Goal: Use online tool/utility: Utilize a website feature to perform a specific function

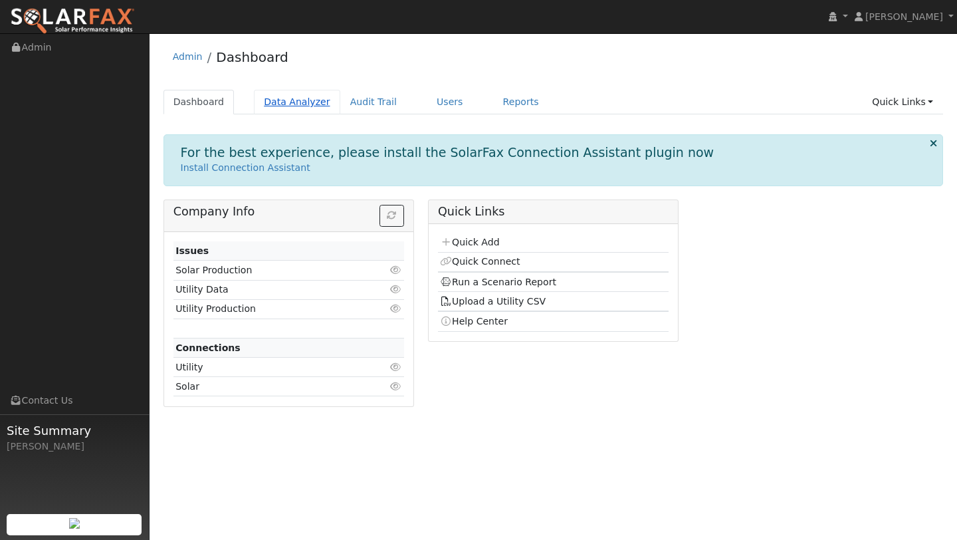
click at [292, 104] on link "Data Analyzer" at bounding box center [297, 102] width 86 height 25
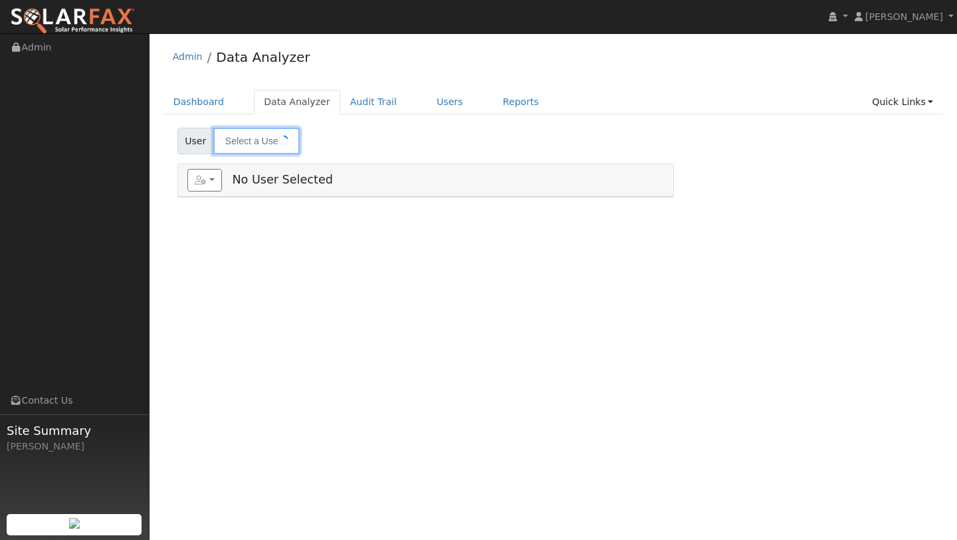
type input "Allen Boghossian"
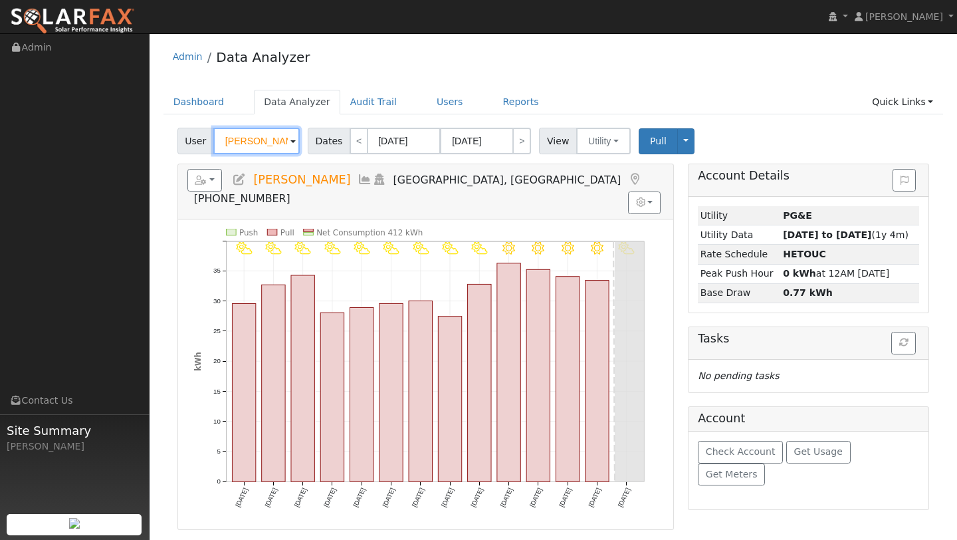
click at [273, 137] on input "Allen Boghossian" at bounding box center [256, 141] width 86 height 27
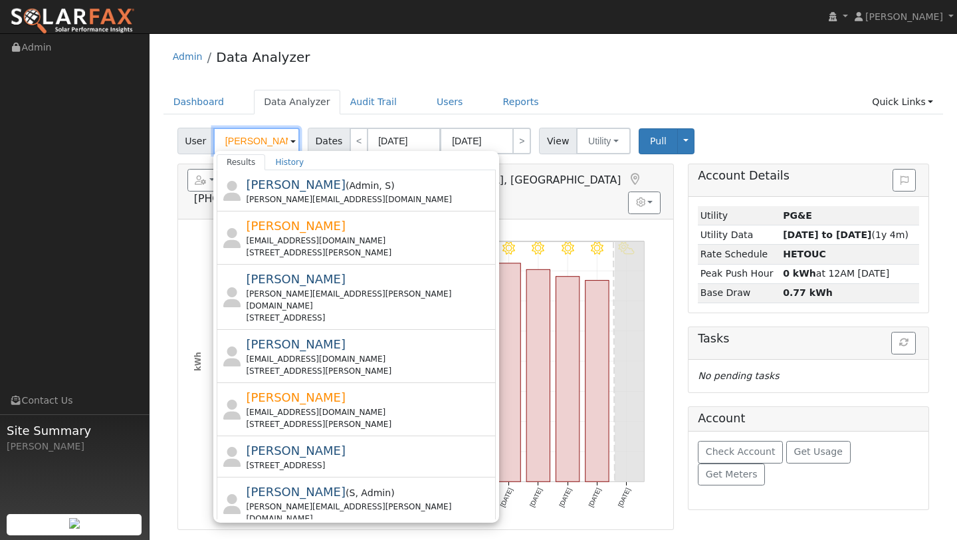
click at [266, 136] on input "[PERSON_NAME]" at bounding box center [256, 141] width 86 height 27
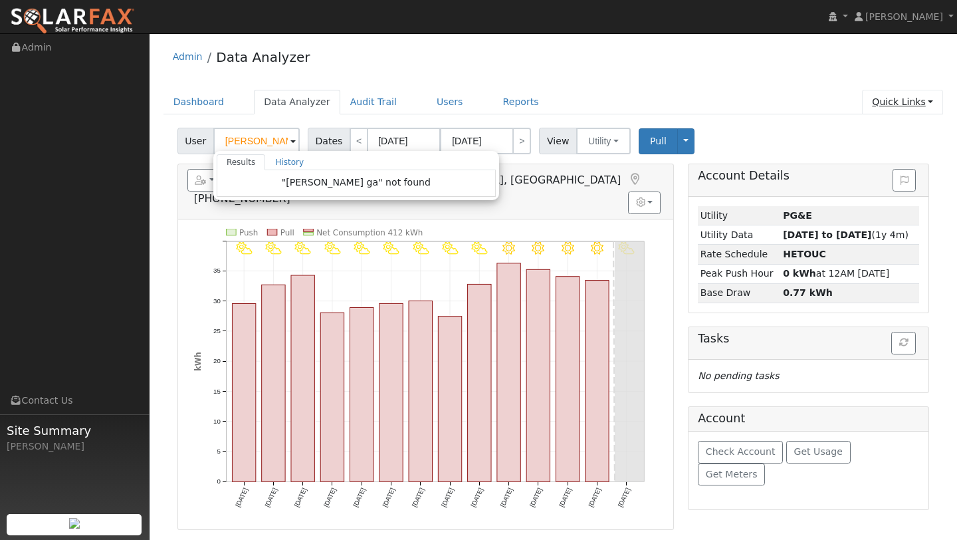
click at [914, 114] on link "Quick Links" at bounding box center [902, 102] width 81 height 25
type input "Allen Boghossian"
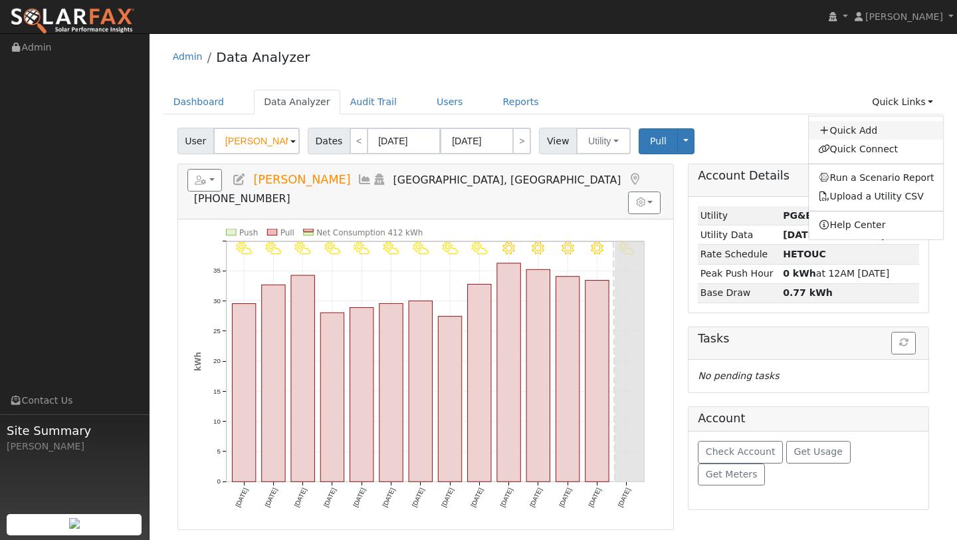
click at [875, 138] on link "Quick Add" at bounding box center [876, 130] width 135 height 19
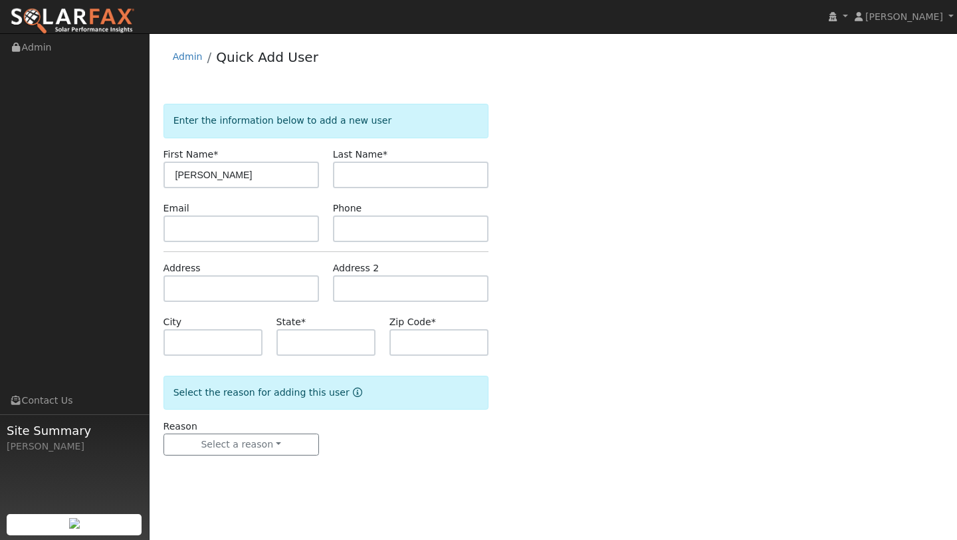
type input "Paul"
click at [334, 188] on form "Enter the information below to add a new user First Name * Paul Last Name * Ema…" at bounding box center [325, 293] width 325 height 378
click at [346, 185] on input "text" at bounding box center [410, 174] width 155 height 27
type input "g"
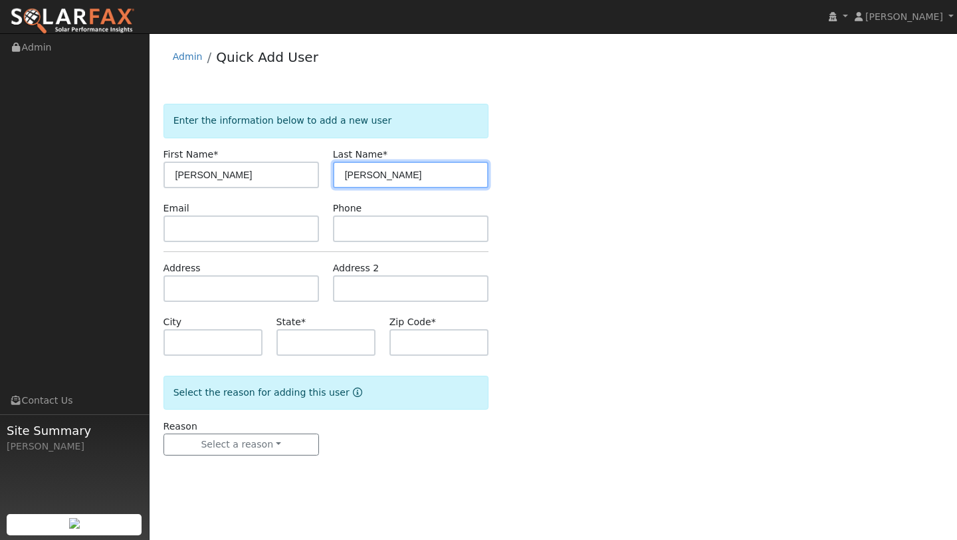
type input "Garnett"
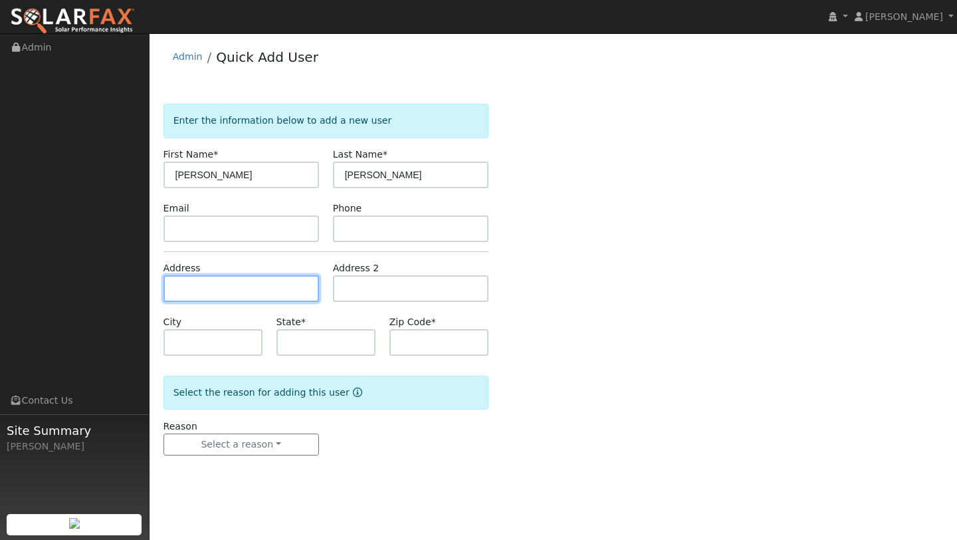
click at [171, 299] on input "text" at bounding box center [240, 288] width 155 height 27
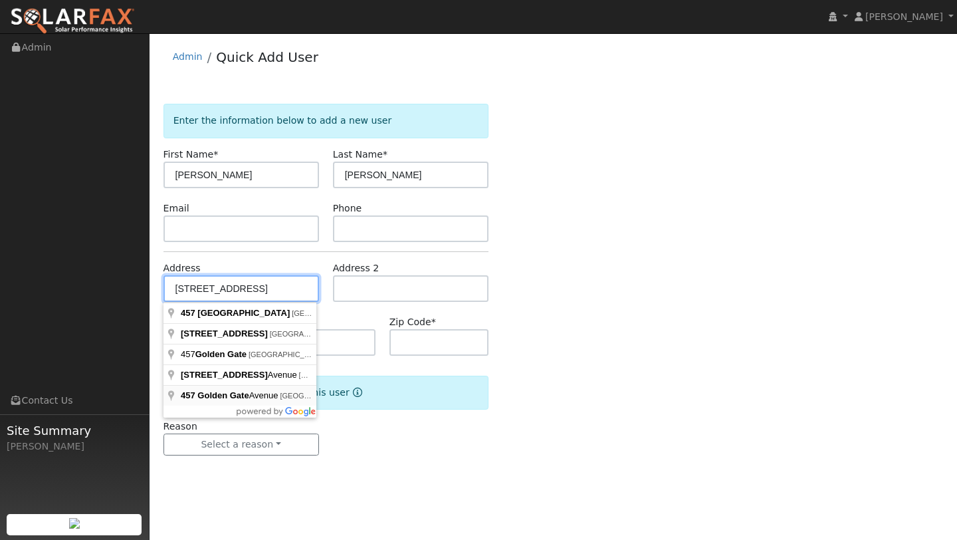
type input "[STREET_ADDRESS]"
type input "Richmond"
type input "CA"
type input "94801"
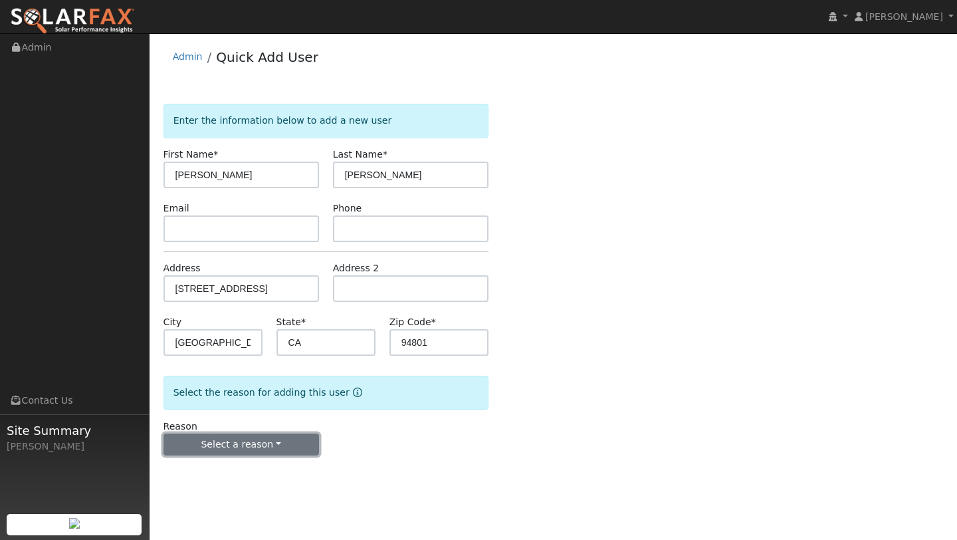
click at [218, 449] on button "Select a reason" at bounding box center [240, 444] width 155 height 23
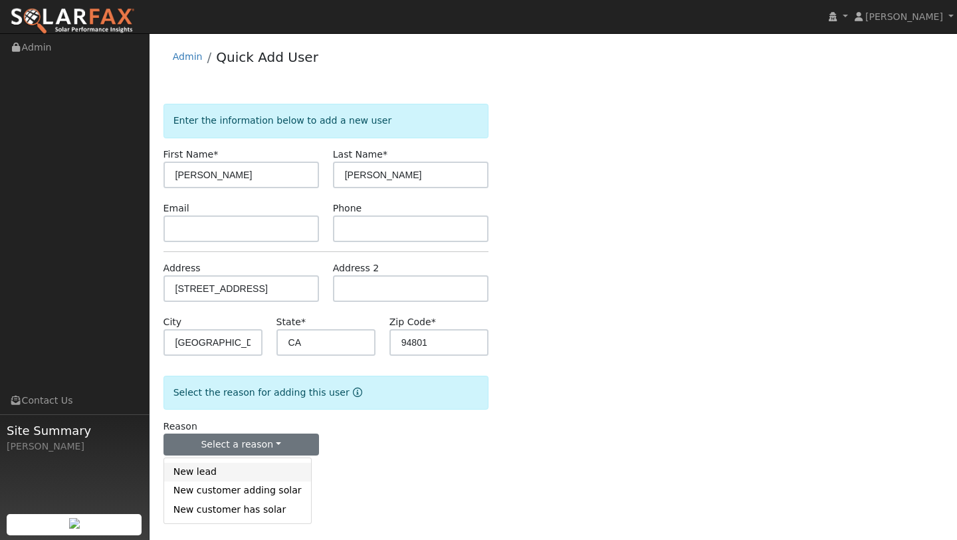
click at [218, 464] on link "New lead" at bounding box center [237, 471] width 147 height 19
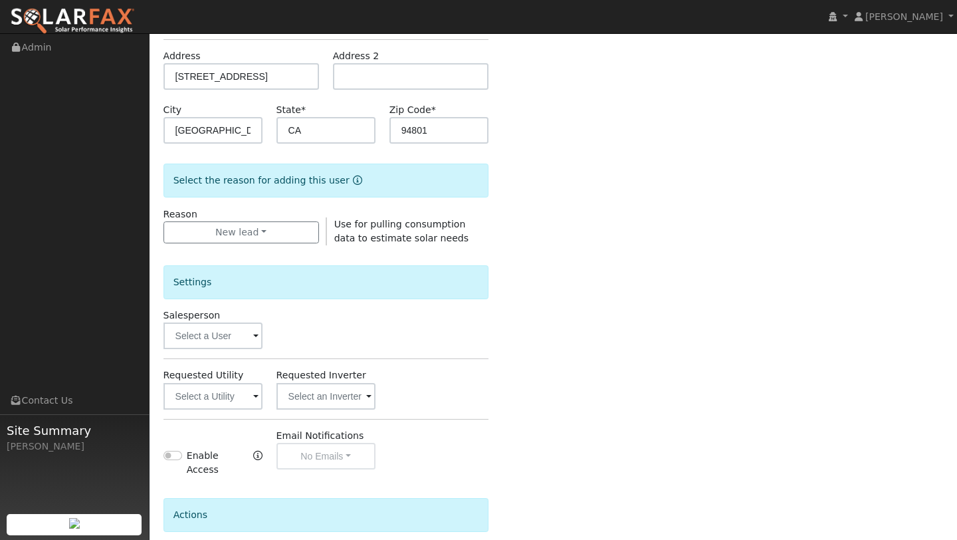
scroll to position [286, 0]
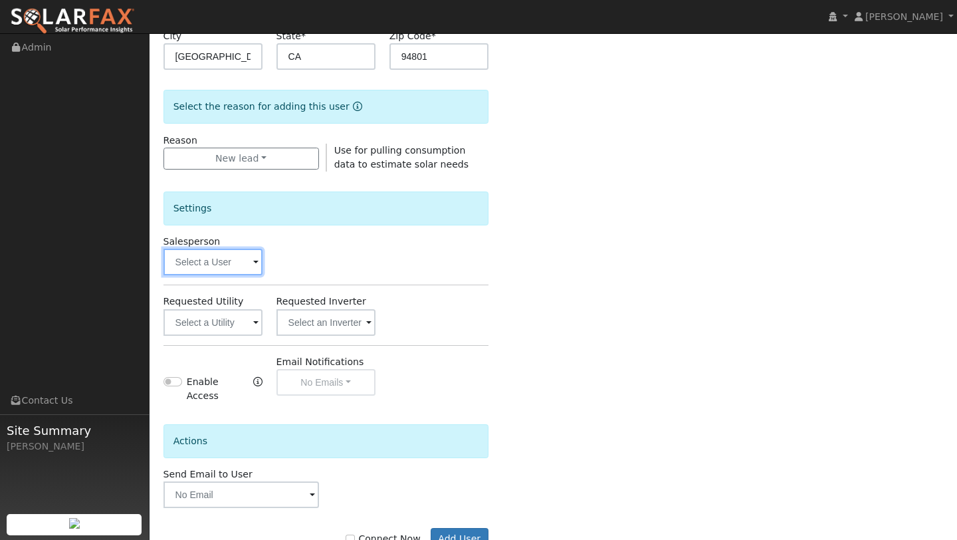
click at [190, 270] on input "text" at bounding box center [212, 262] width 99 height 27
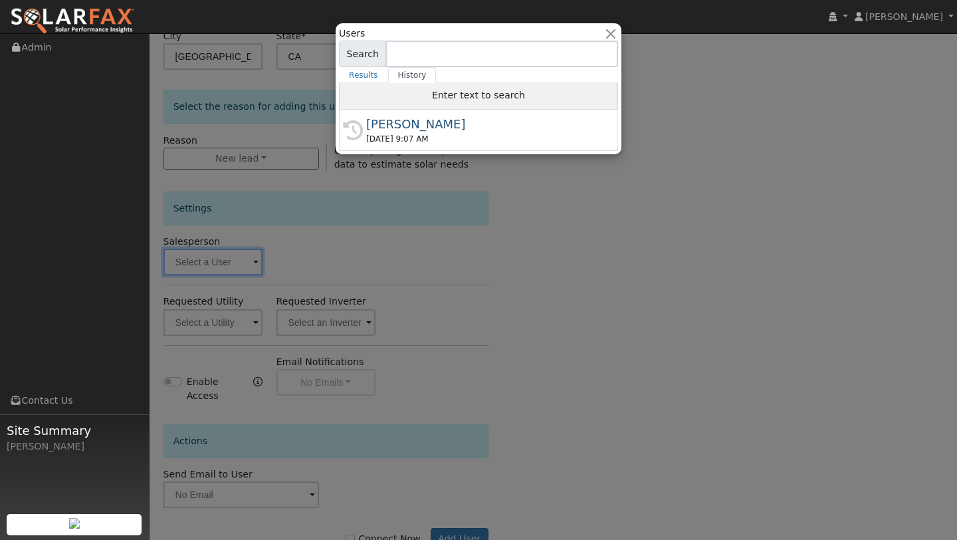
click at [418, 106] on div "Enter text to search" at bounding box center [478, 96] width 279 height 27
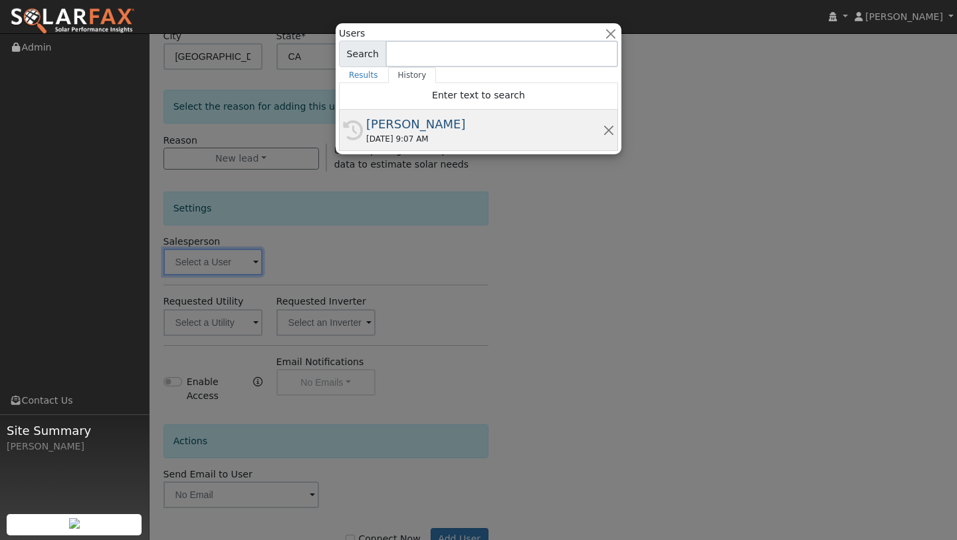
click at [405, 124] on div "[PERSON_NAME]" at bounding box center [484, 124] width 237 height 18
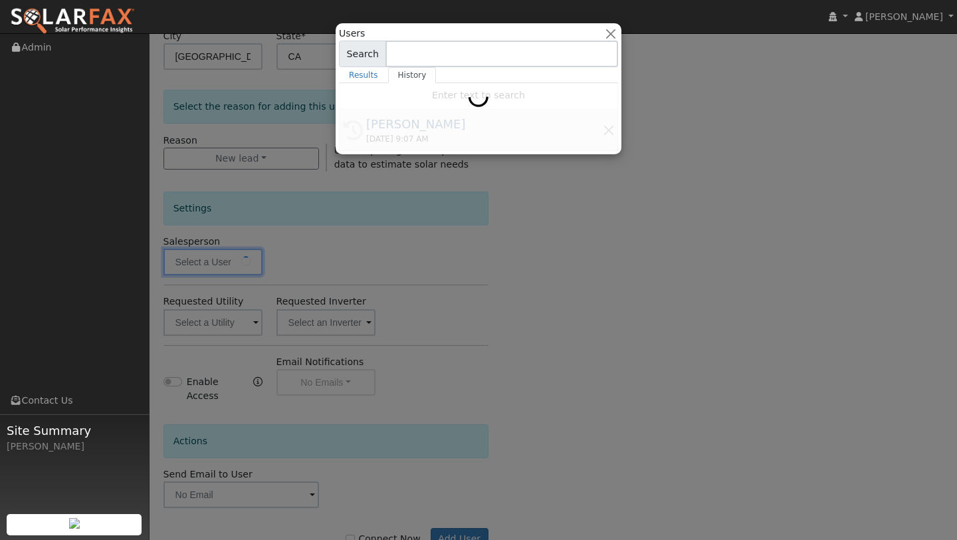
type input "[PERSON_NAME]"
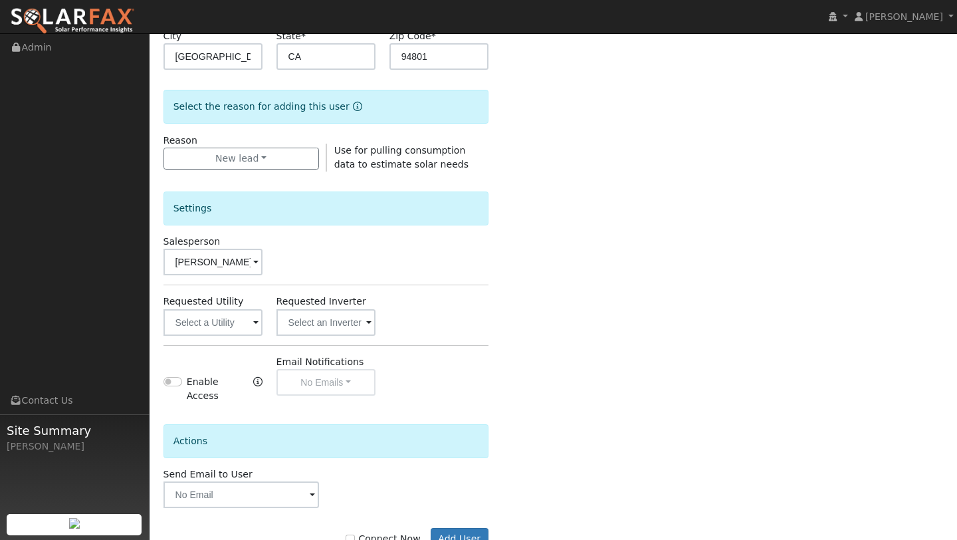
scroll to position [321, 0]
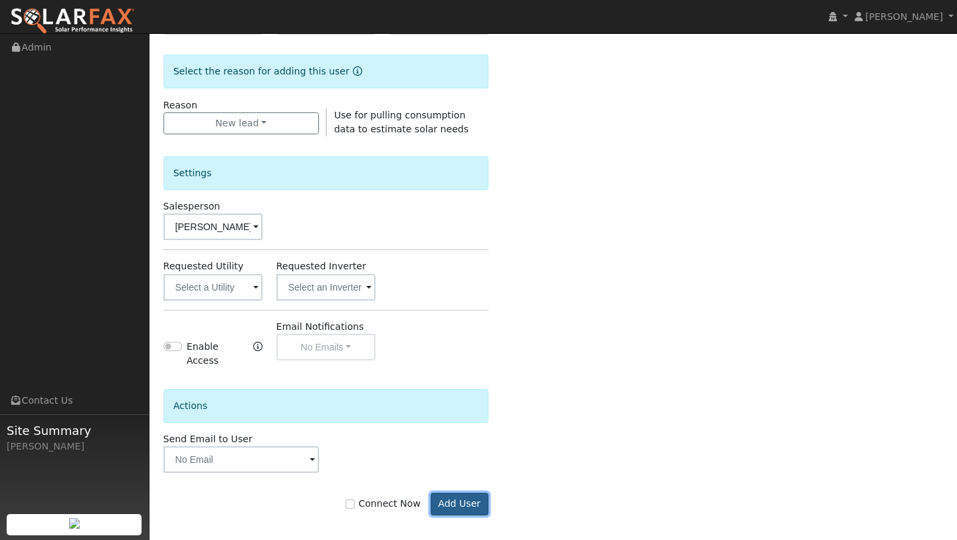
click at [459, 499] on button "Add User" at bounding box center [460, 503] width 58 height 23
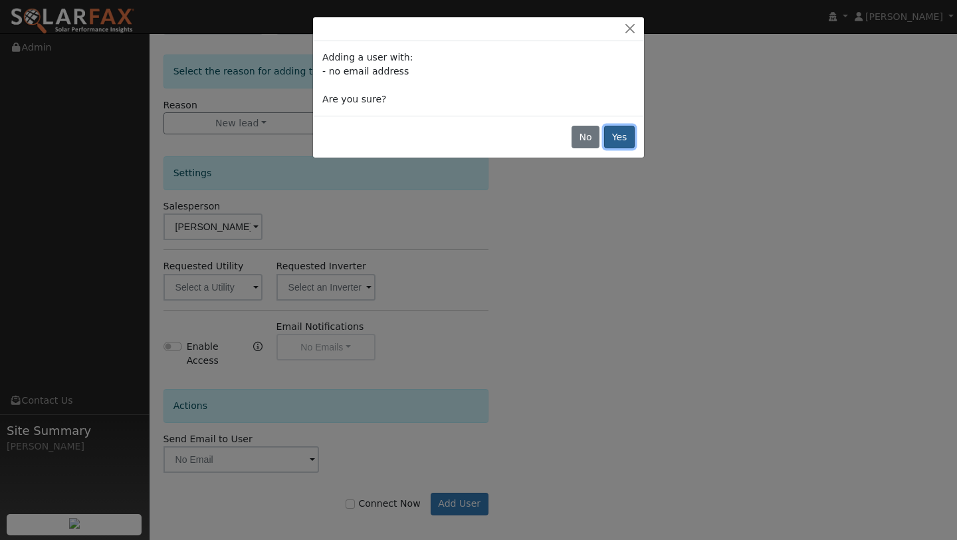
click at [625, 145] on button "Yes" at bounding box center [619, 137] width 31 height 23
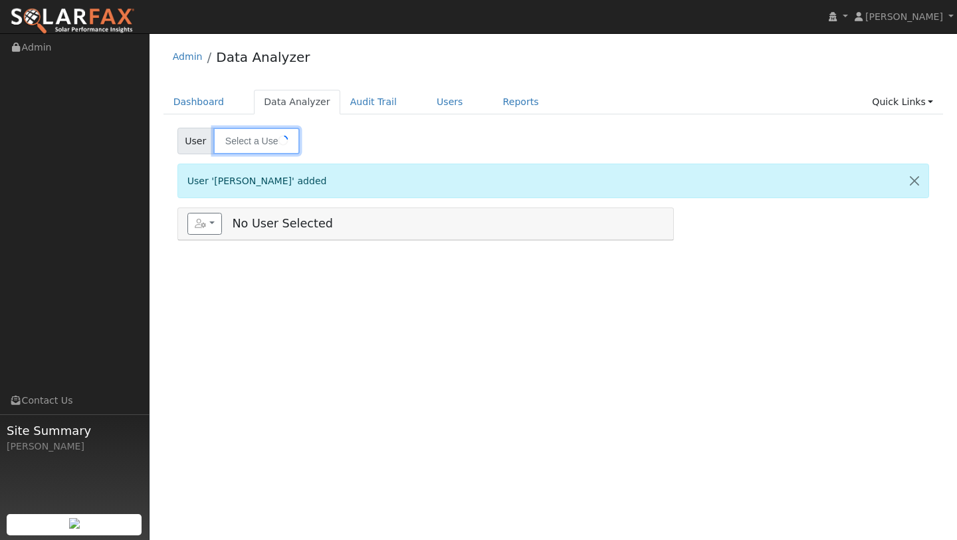
type input "[PERSON_NAME]"
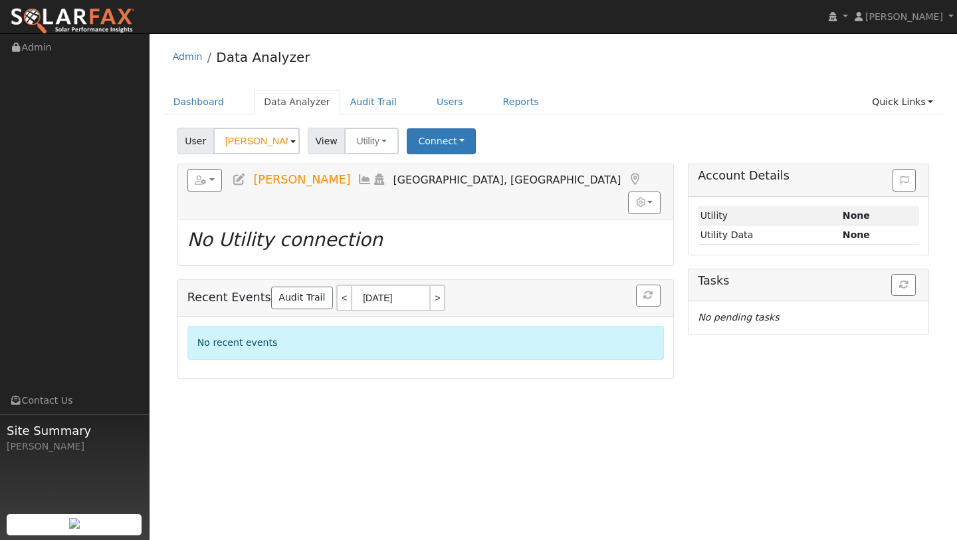
click at [676, 65] on div "Admin Data Analyzer" at bounding box center [553, 60] width 780 height 41
click at [922, 102] on link "Quick Links" at bounding box center [902, 102] width 81 height 25
click at [878, 147] on link "Quick Connect" at bounding box center [876, 149] width 135 height 19
click at [913, 106] on link "Quick Links" at bounding box center [902, 102] width 81 height 25
click at [837, 155] on link "Quick Connect" at bounding box center [876, 149] width 135 height 19
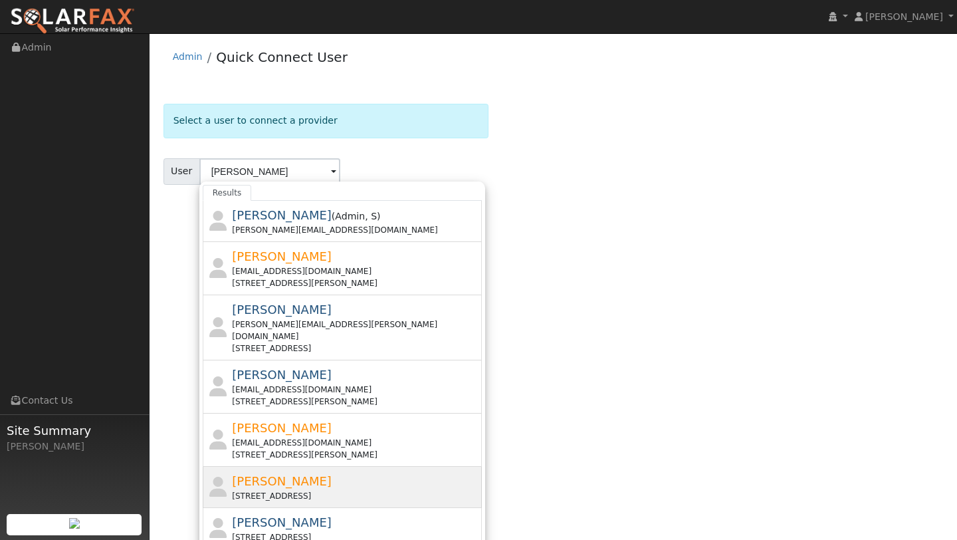
click at [332, 472] on div "[PERSON_NAME] [STREET_ADDRESS]" at bounding box center [355, 487] width 247 height 30
type input "[PERSON_NAME]"
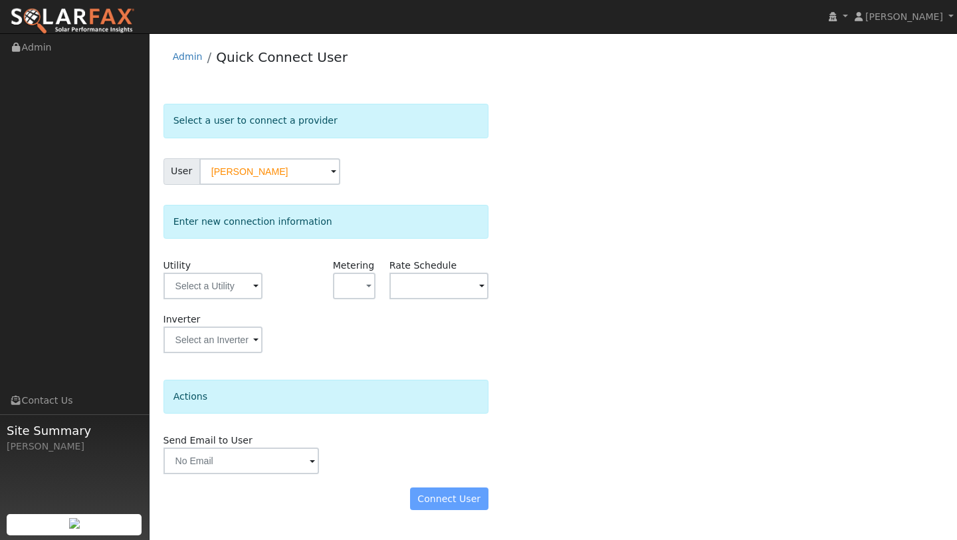
click at [223, 269] on div "Utility" at bounding box center [212, 285] width 113 height 54
click at [223, 290] on input "text" at bounding box center [212, 285] width 99 height 27
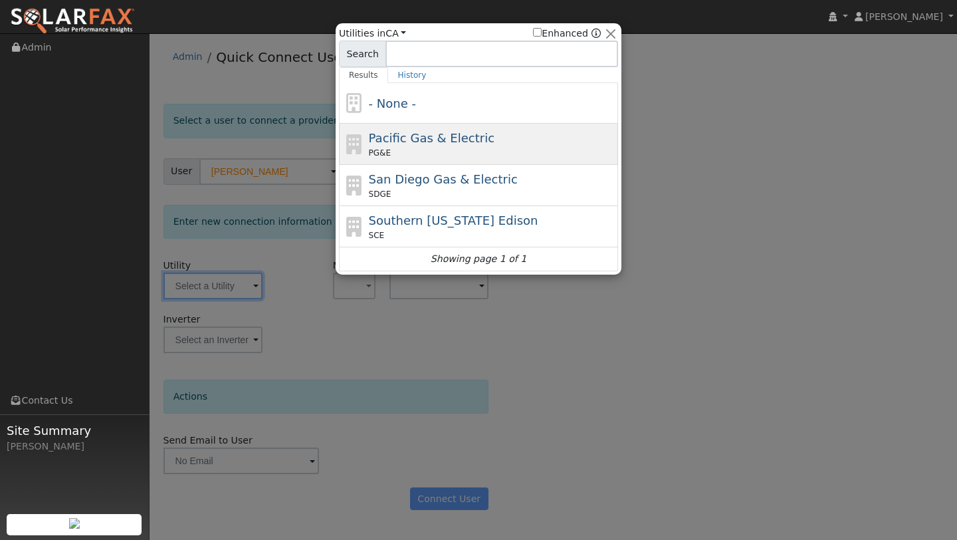
click at [386, 147] on span "PG&E" at bounding box center [380, 153] width 22 height 12
type input "PG&E"
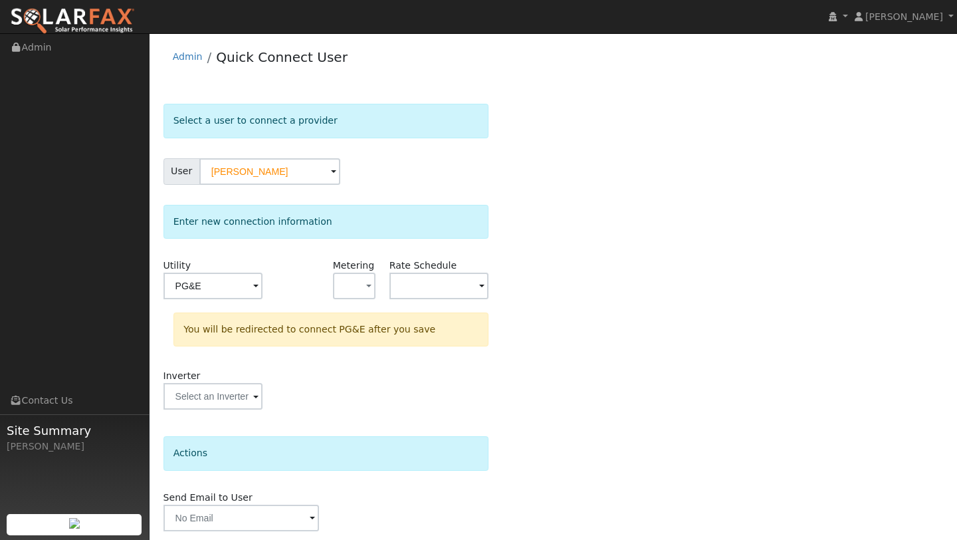
scroll to position [47, 0]
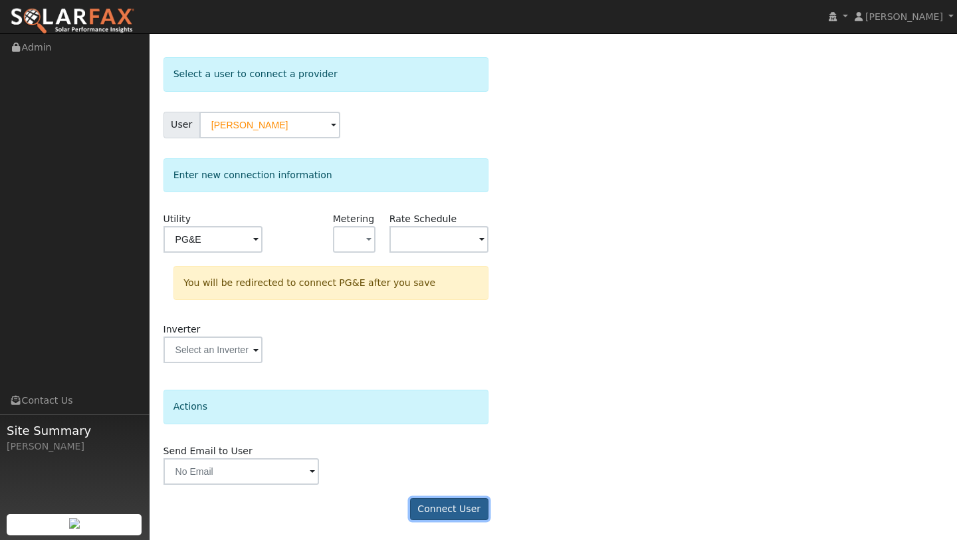
click at [446, 512] on button "Connect User" at bounding box center [449, 509] width 78 height 23
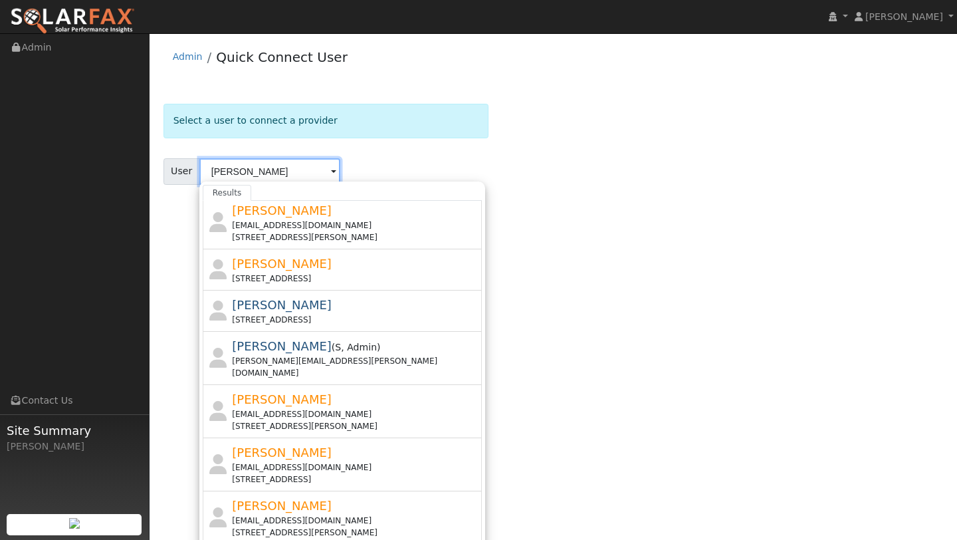
scroll to position [215, 0]
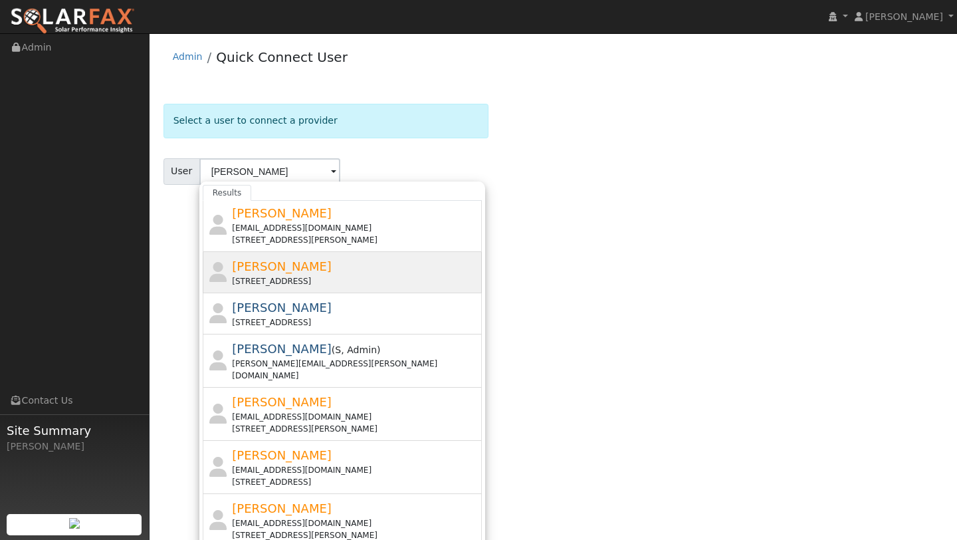
click at [300, 275] on div "[STREET_ADDRESS]" at bounding box center [355, 281] width 247 height 12
type input "[PERSON_NAME]"
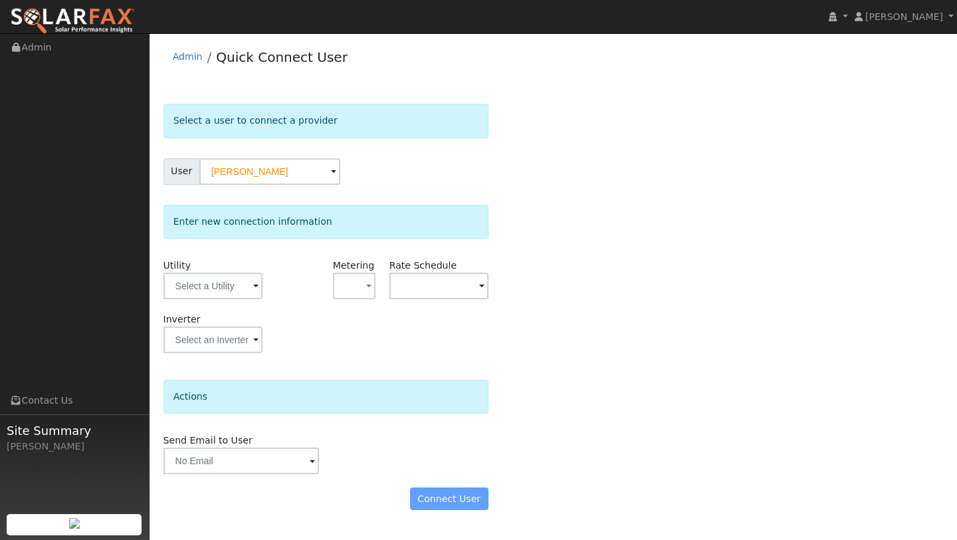
click at [198, 270] on div "Utility" at bounding box center [212, 285] width 113 height 54
click at [198, 274] on input "text" at bounding box center [212, 285] width 99 height 27
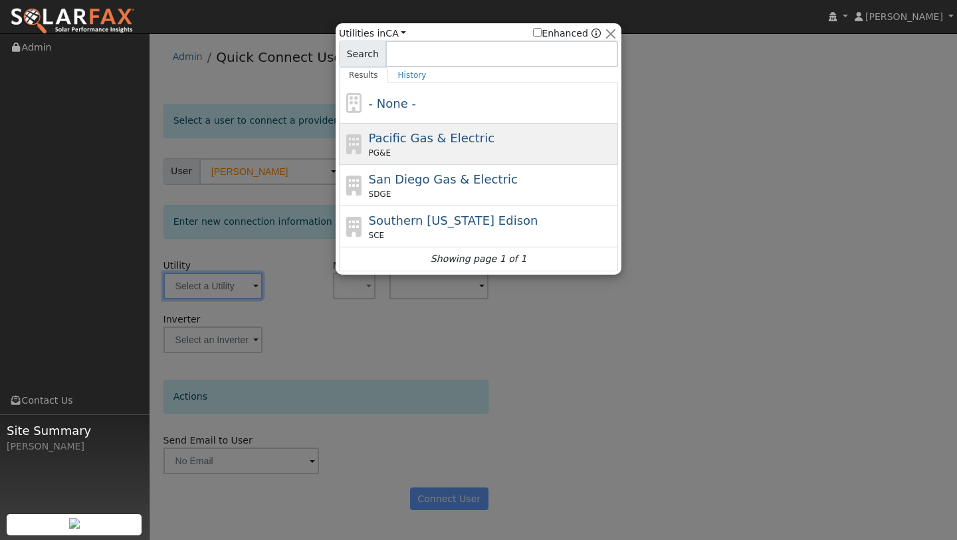
click at [407, 140] on span "Pacific Gas & Electric" at bounding box center [432, 138] width 126 height 14
type input "PG&E"
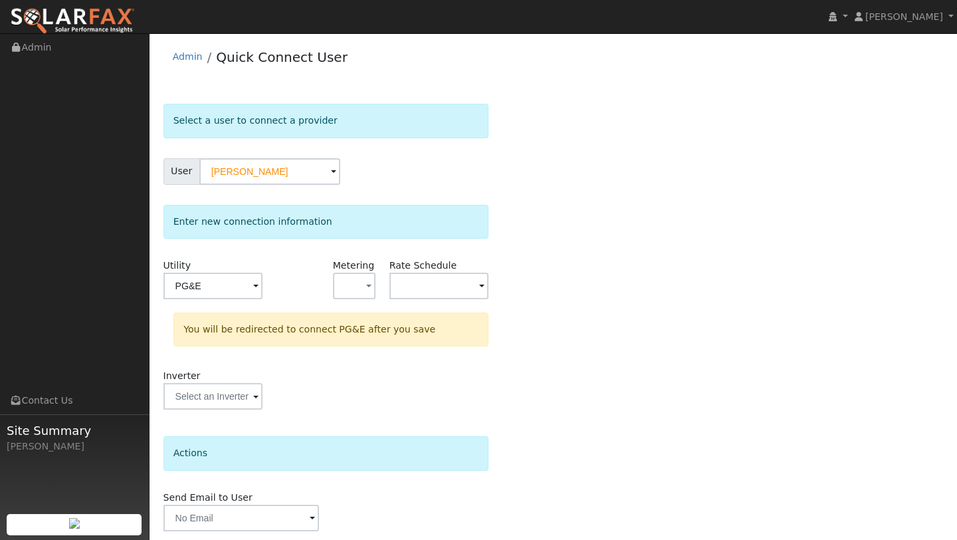
scroll to position [47, 0]
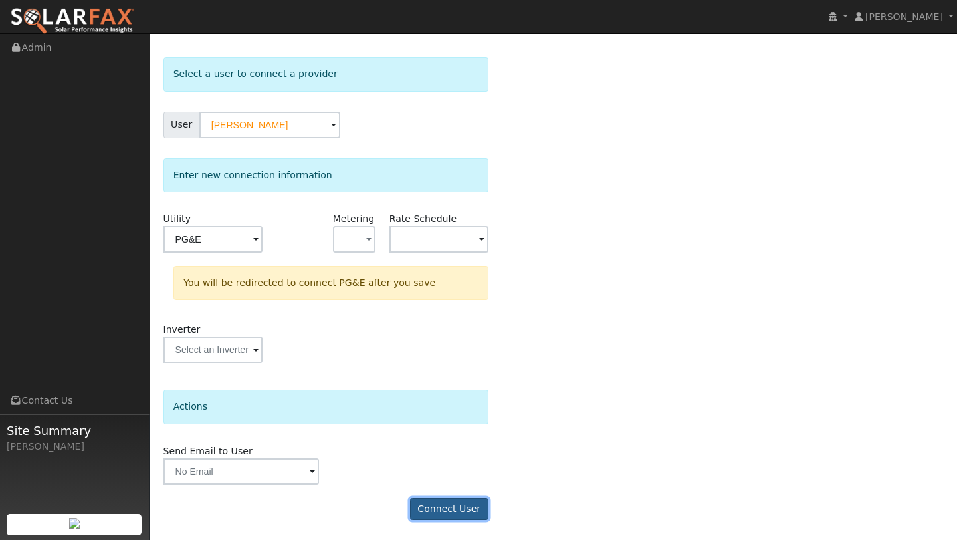
click at [429, 504] on button "Connect User" at bounding box center [449, 509] width 78 height 23
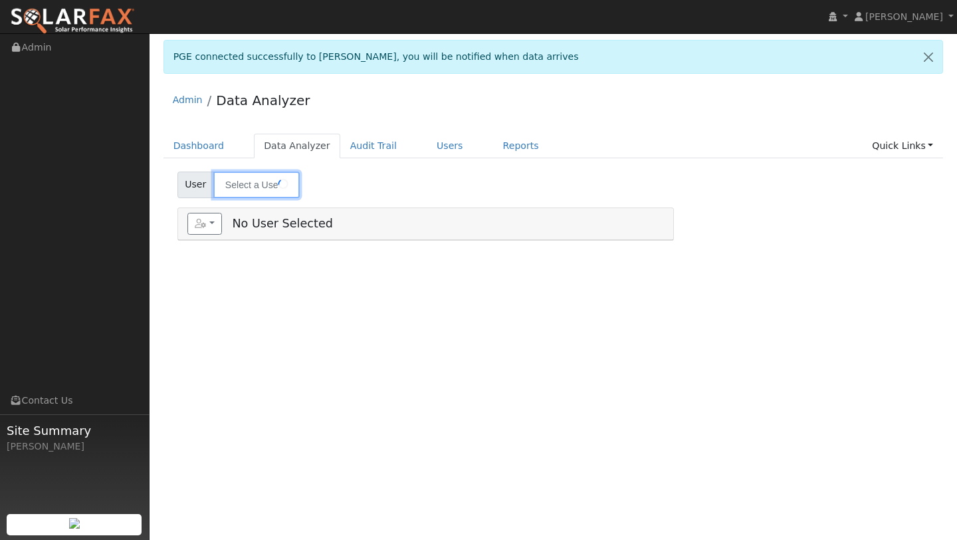
type input "[PERSON_NAME]"
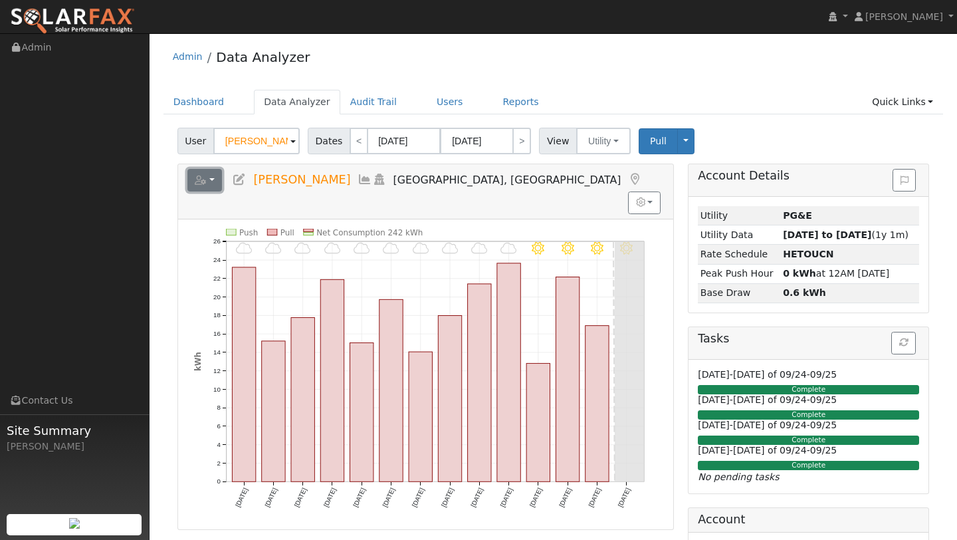
click at [192, 187] on button "button" at bounding box center [204, 180] width 35 height 23
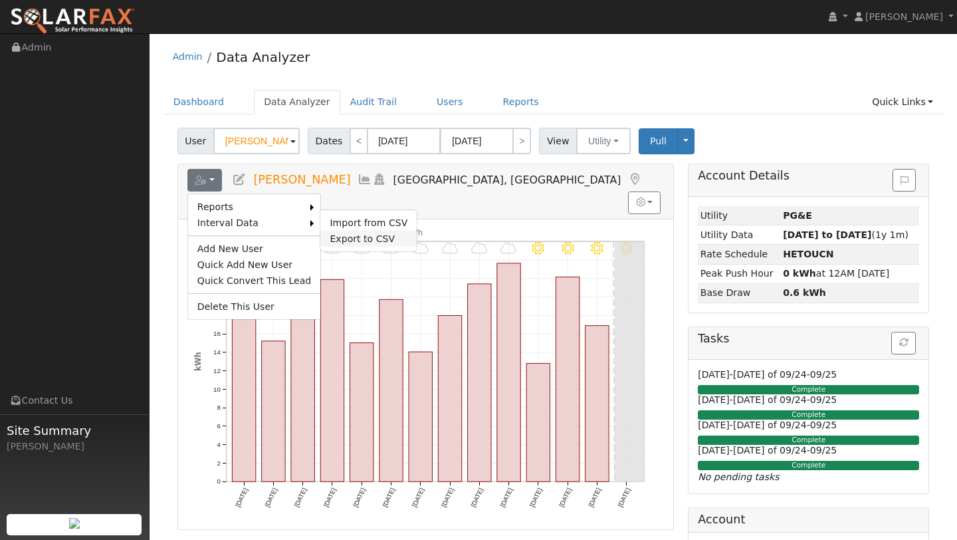
click at [338, 231] on link "Export to CSV" at bounding box center [368, 239] width 96 height 16
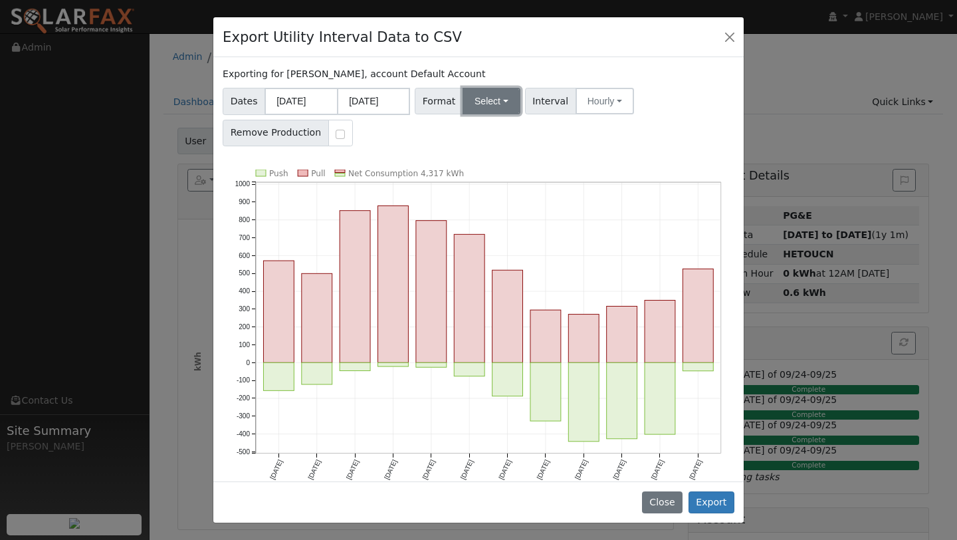
click at [471, 113] on button "Select" at bounding box center [491, 101] width 58 height 27
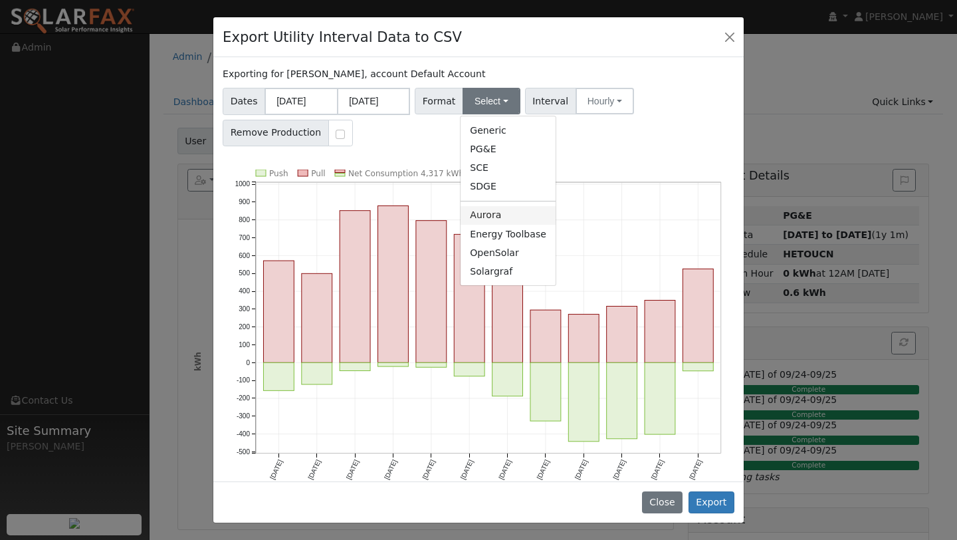
click at [484, 213] on link "Aurora" at bounding box center [507, 215] width 95 height 19
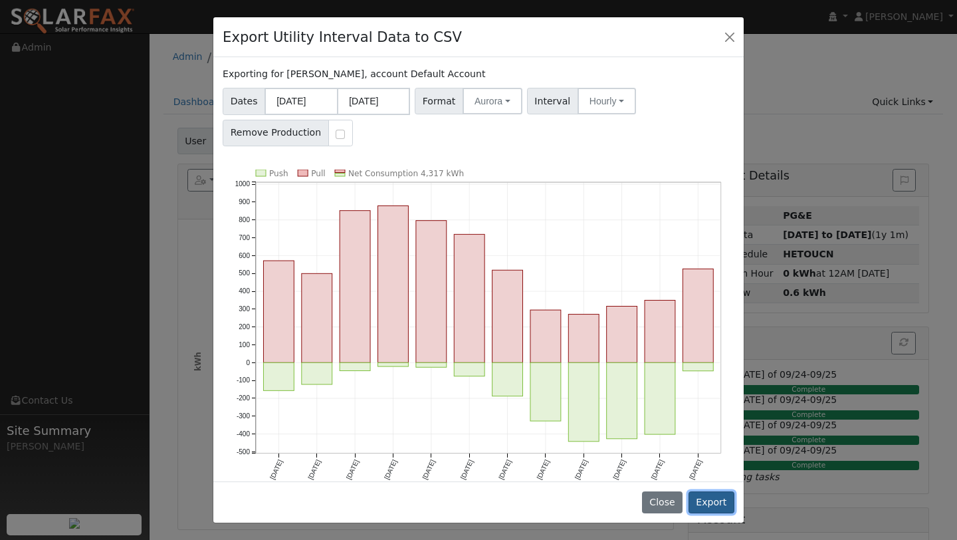
click at [709, 497] on button "Export" at bounding box center [711, 502] width 46 height 23
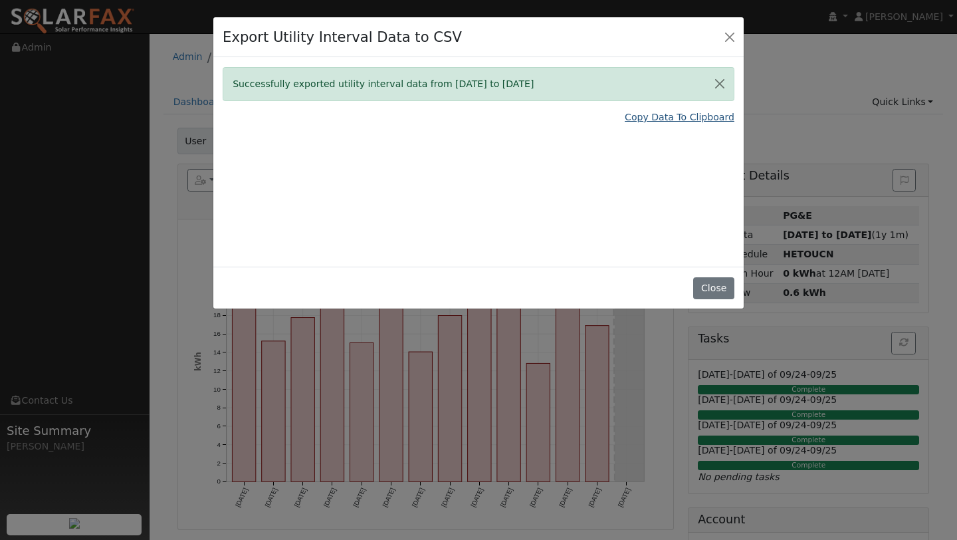
click at [642, 117] on link "Copy Data To Clipboard" at bounding box center [680, 117] width 110 height 14
click at [734, 41] on button "Close" at bounding box center [729, 36] width 19 height 19
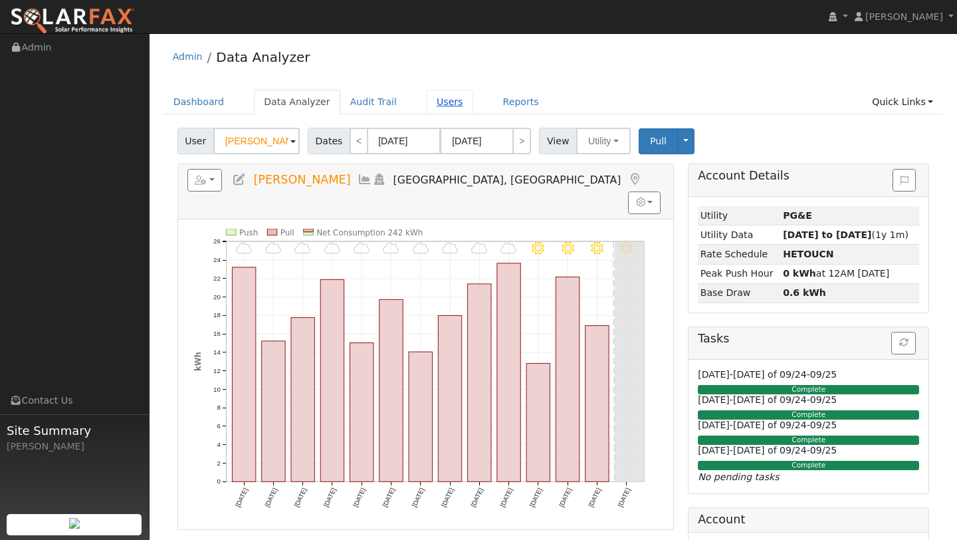
click at [447, 91] on link "Users" at bounding box center [450, 102] width 47 height 25
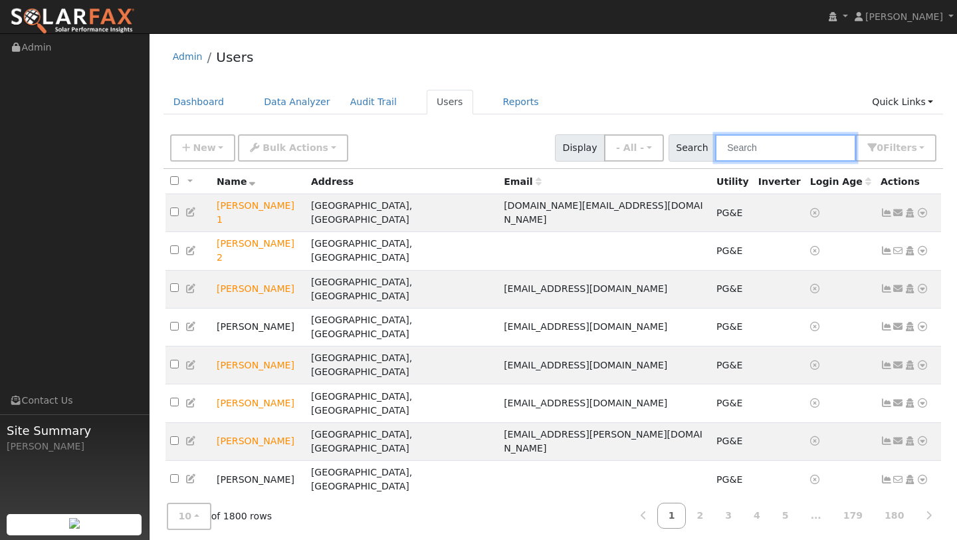
click at [783, 153] on input "text" at bounding box center [785, 147] width 141 height 27
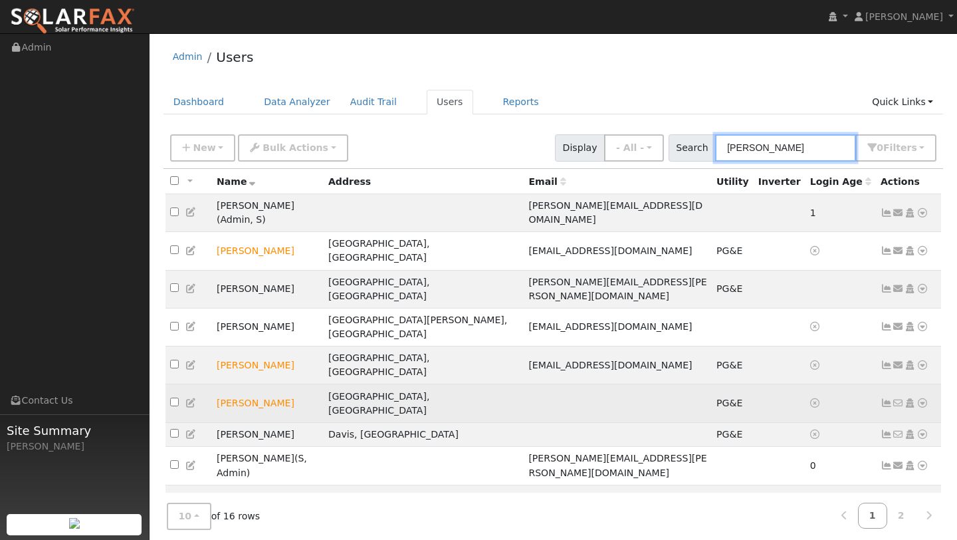
type input "paul"
click at [920, 398] on icon at bounding box center [922, 402] width 12 height 9
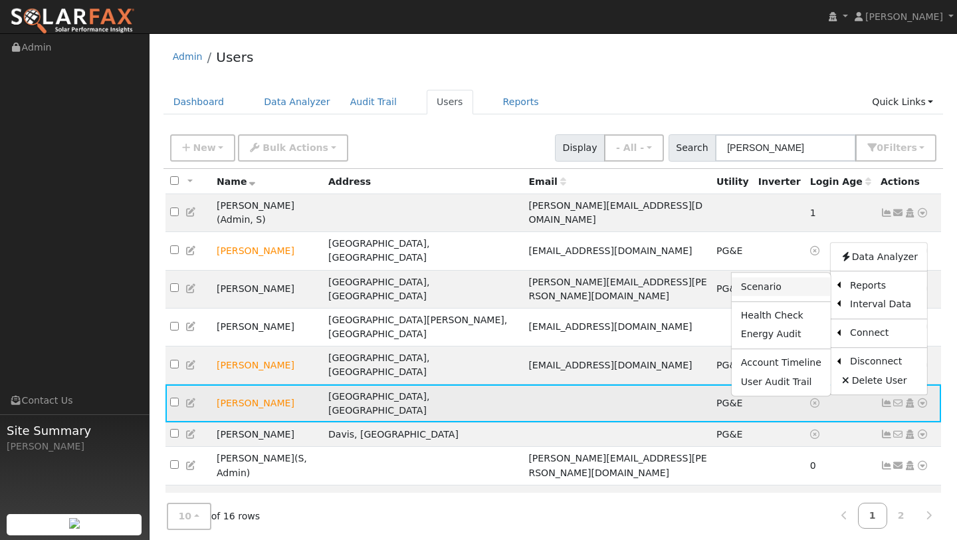
click at [817, 278] on link "Scenario" at bounding box center [781, 287] width 99 height 19
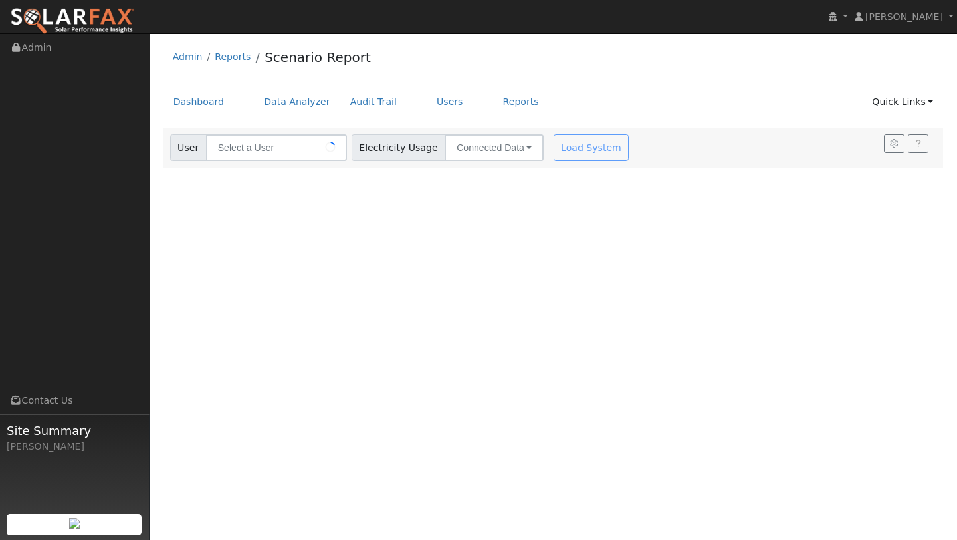
type input "[PERSON_NAME]"
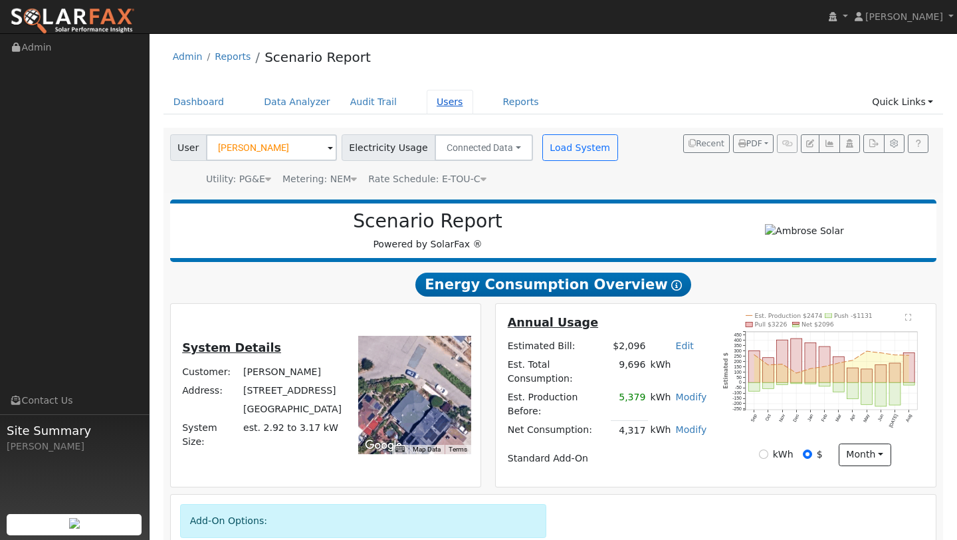
click at [427, 100] on link "Users" at bounding box center [450, 102] width 47 height 25
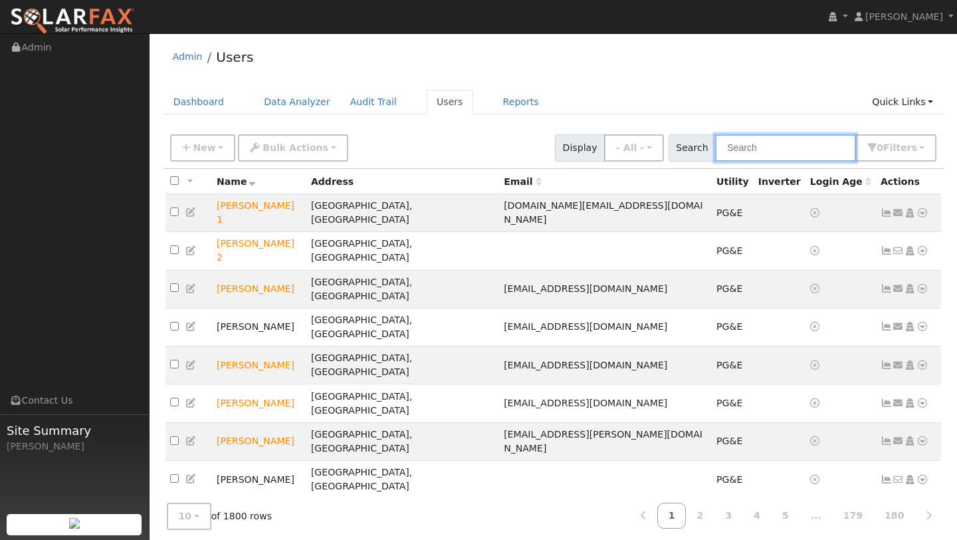
click at [753, 155] on input "text" at bounding box center [785, 147] width 141 height 27
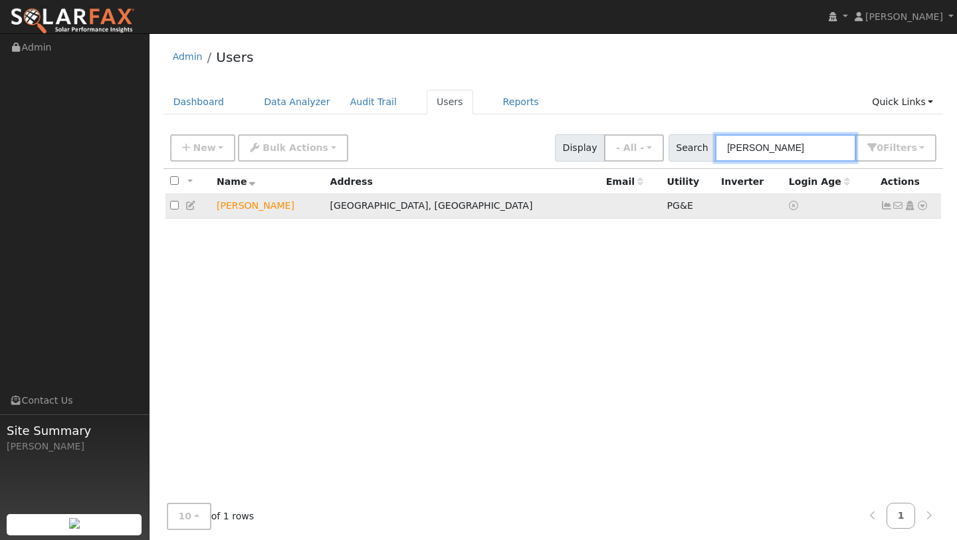
type input "paul garnett"
click at [917, 207] on icon at bounding box center [922, 205] width 12 height 9
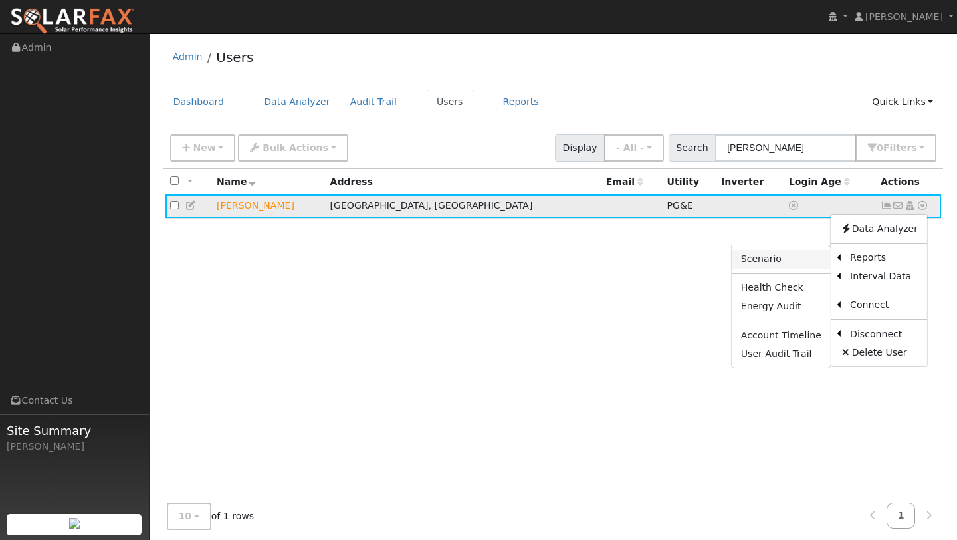
click at [821, 255] on link "Scenario" at bounding box center [781, 259] width 99 height 19
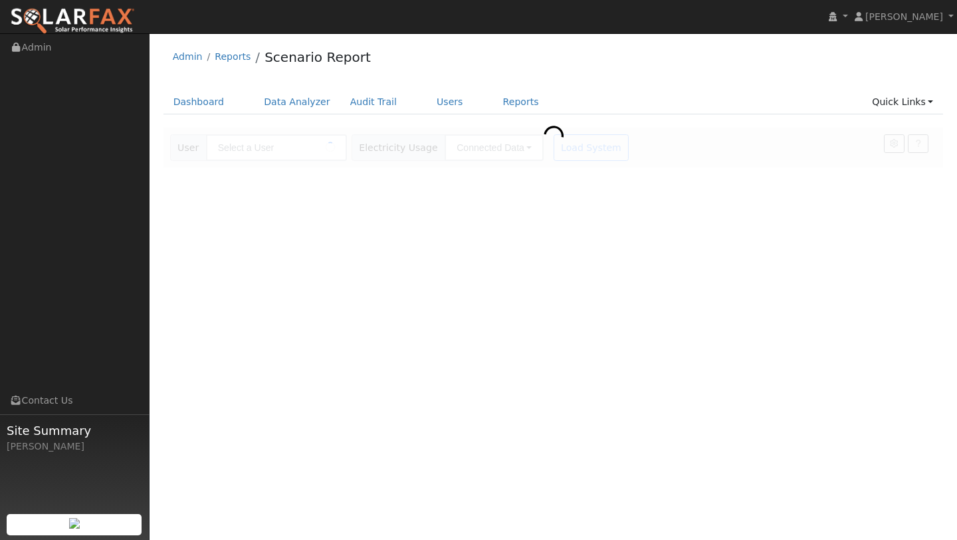
type input "[PERSON_NAME]"
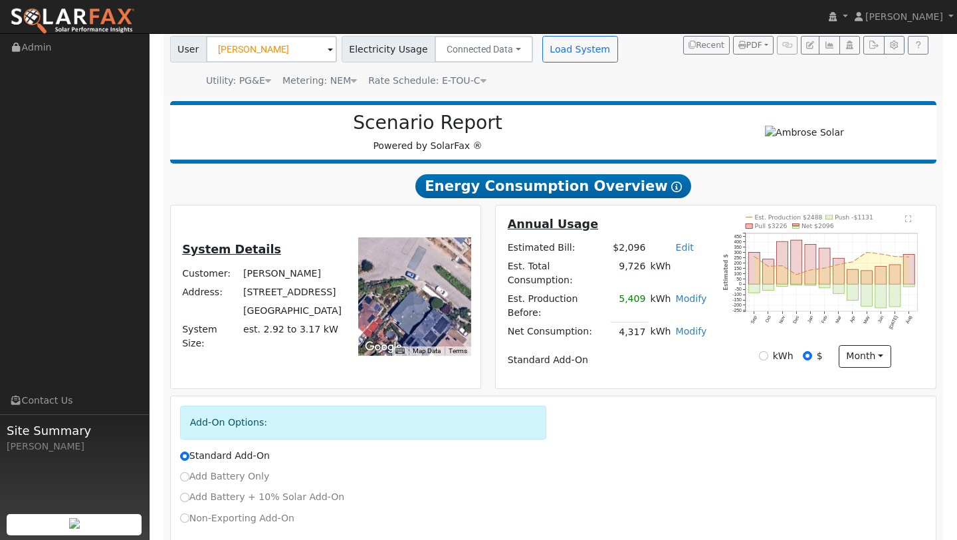
scroll to position [165, 0]
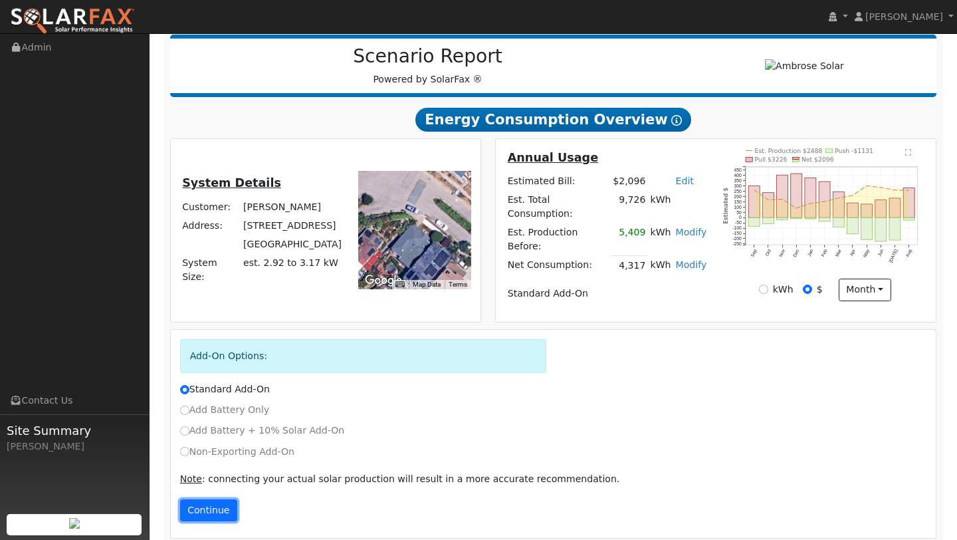
click at [204, 506] on button "Continue" at bounding box center [208, 510] width 57 height 23
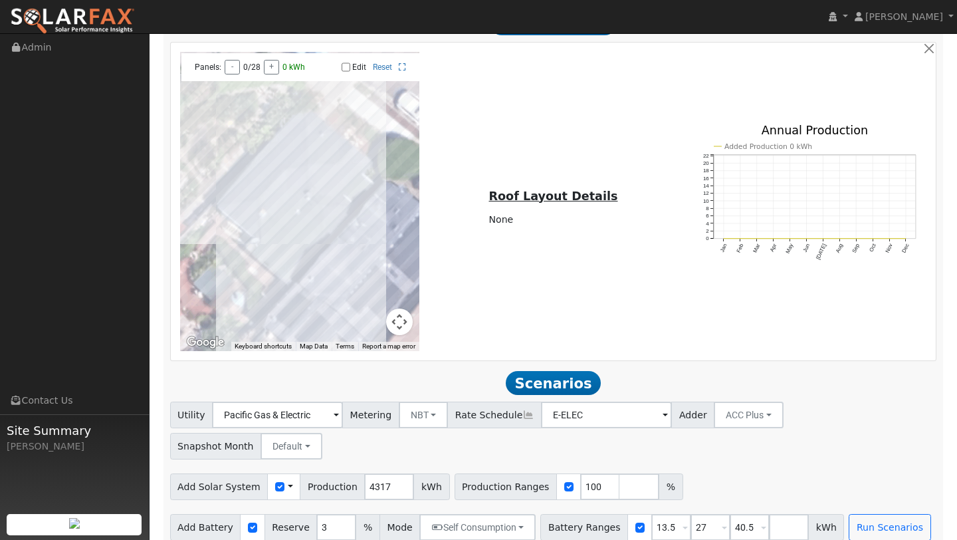
scroll to position [858, 0]
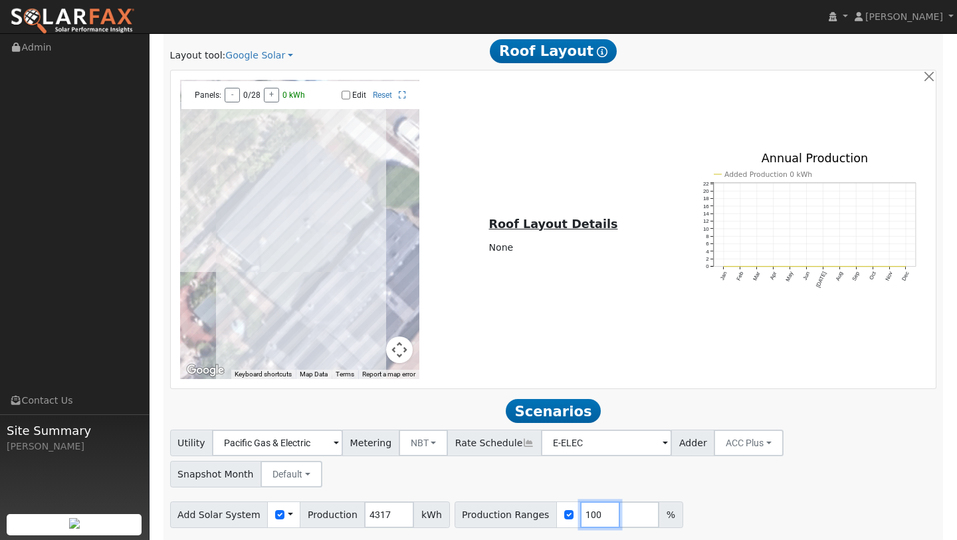
click at [580, 501] on input "100" at bounding box center [600, 514] width 40 height 27
type input "106"
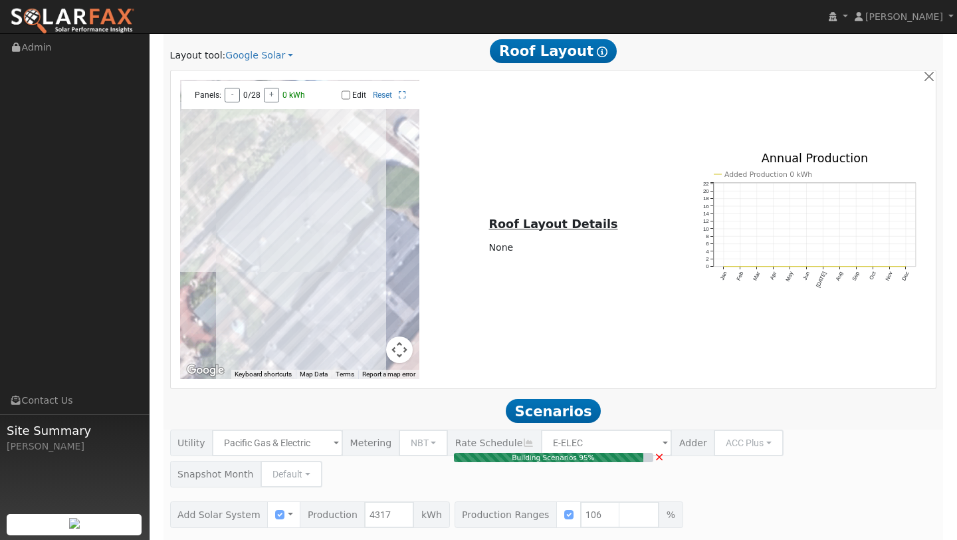
type input "3.1"
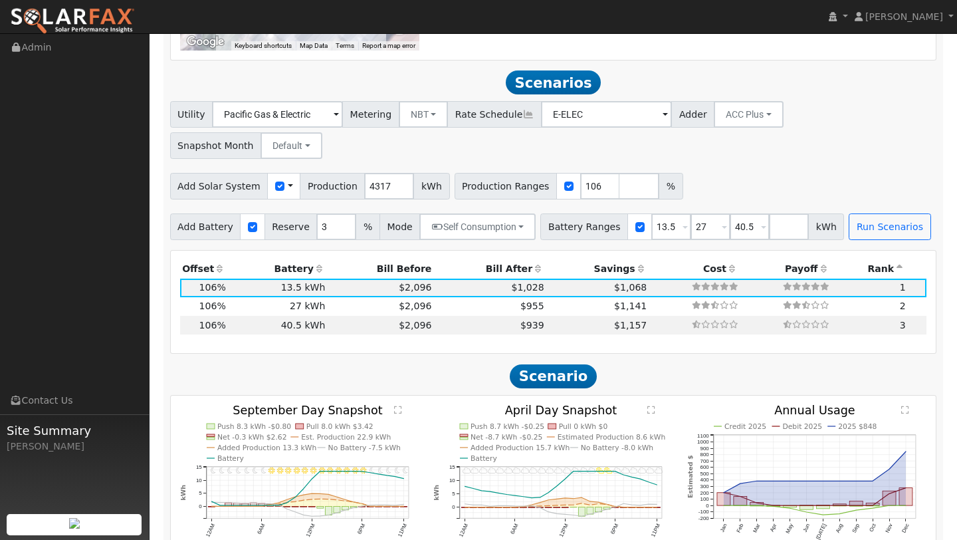
scroll to position [1205, 0]
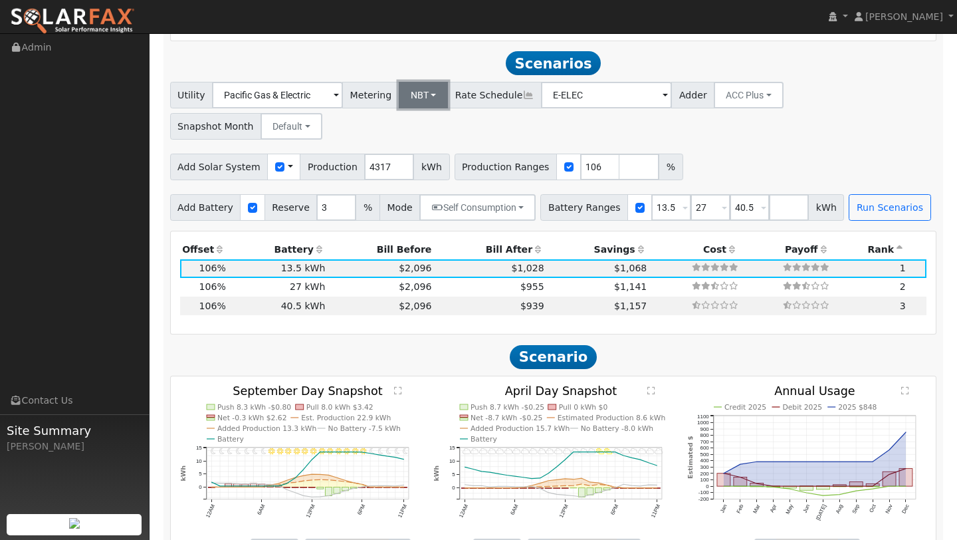
click at [399, 82] on button "NBT" at bounding box center [424, 95] width 50 height 27
click at [407, 118] on link "NEM" at bounding box center [430, 124] width 92 height 19
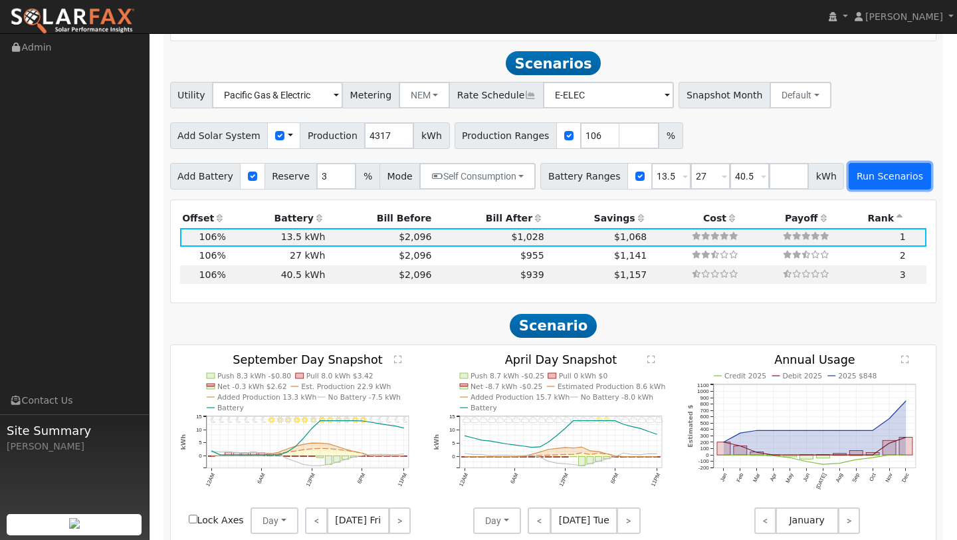
click at [860, 163] on button "Run Scenarios" at bounding box center [890, 176] width 82 height 27
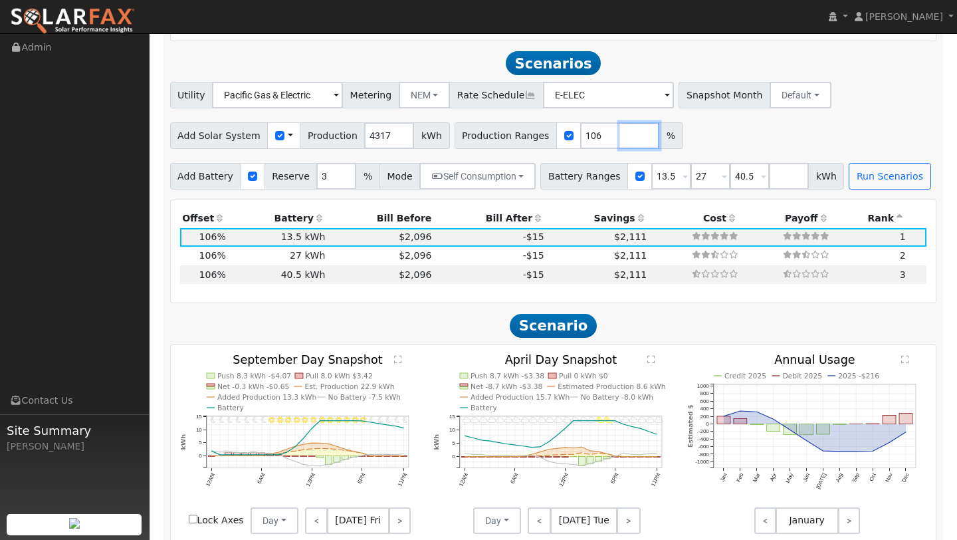
click at [619, 133] on input "number" at bounding box center [639, 135] width 40 height 27
type input "0"
click at [773, 163] on input "number" at bounding box center [789, 176] width 40 height 27
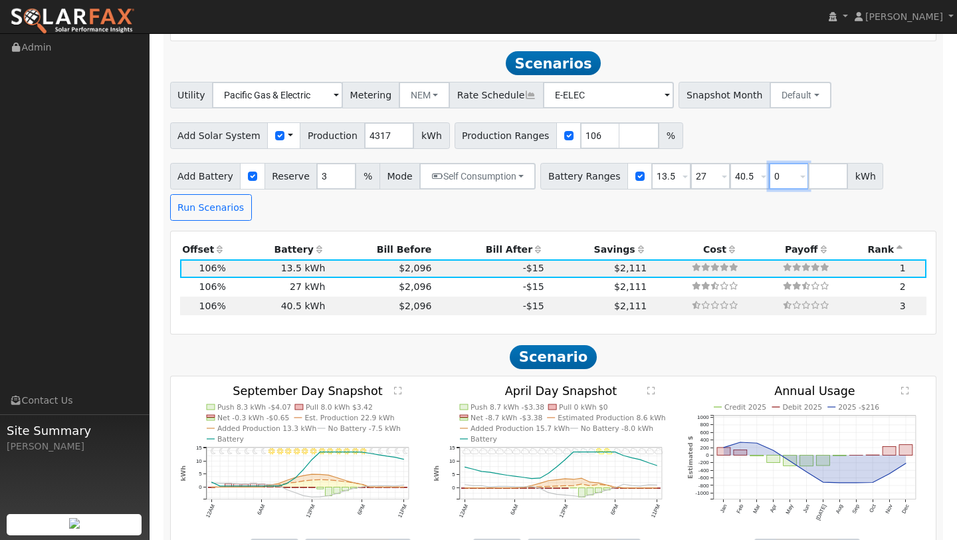
type input "0"
type input "13.5"
type input "27"
type input "40.5"
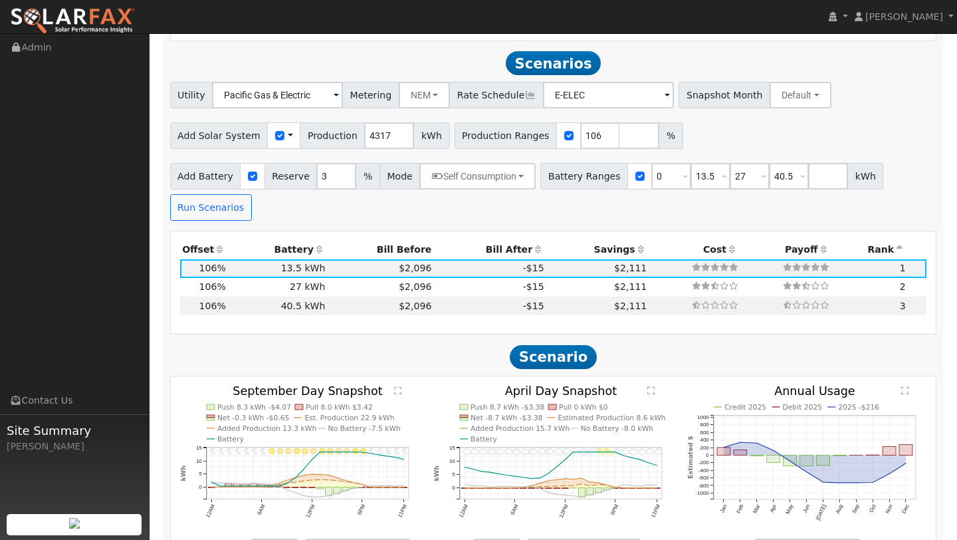
click at [247, 198] on div "Run Scenarios" at bounding box center [212, 207] width 90 height 27
click at [228, 198] on button "Run Scenarios" at bounding box center [211, 207] width 82 height 27
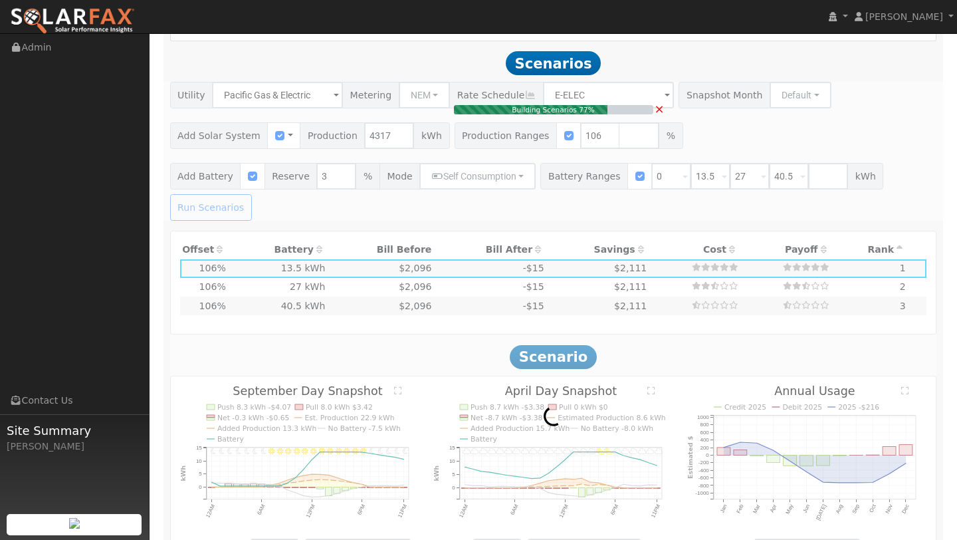
type input "$3,203"
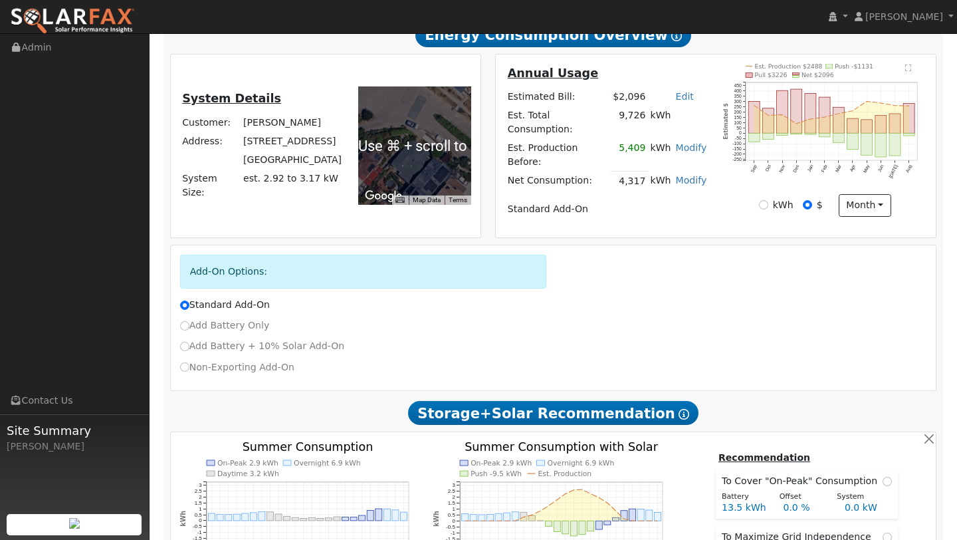
scroll to position [0, 0]
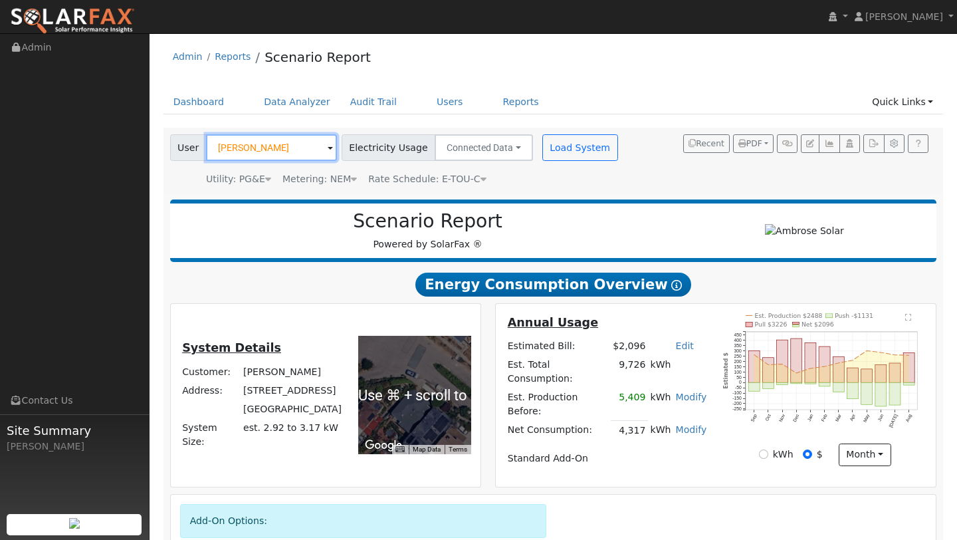
click at [270, 145] on input "[PERSON_NAME]" at bounding box center [271, 147] width 131 height 27
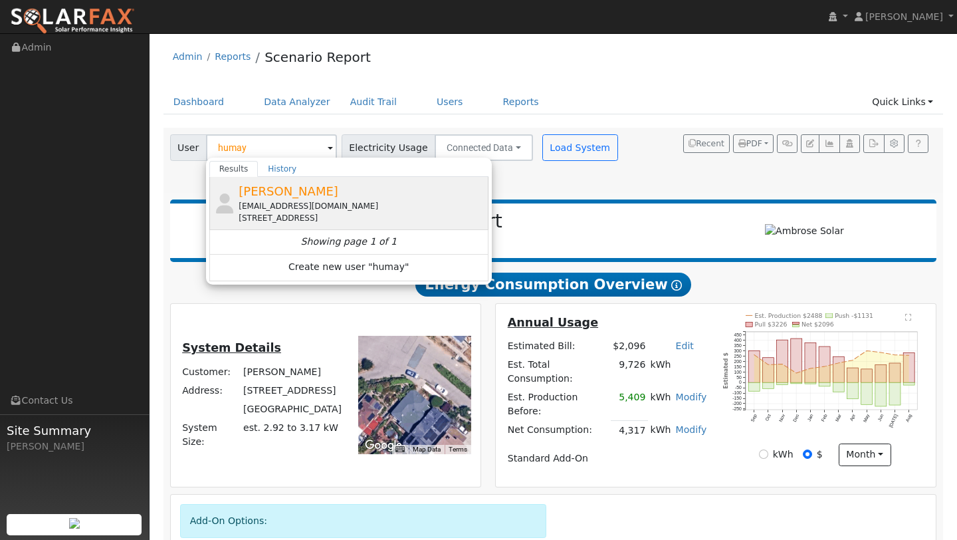
click at [288, 198] on span "[PERSON_NAME]" at bounding box center [289, 191] width 100 height 14
type input "[PERSON_NAME]"
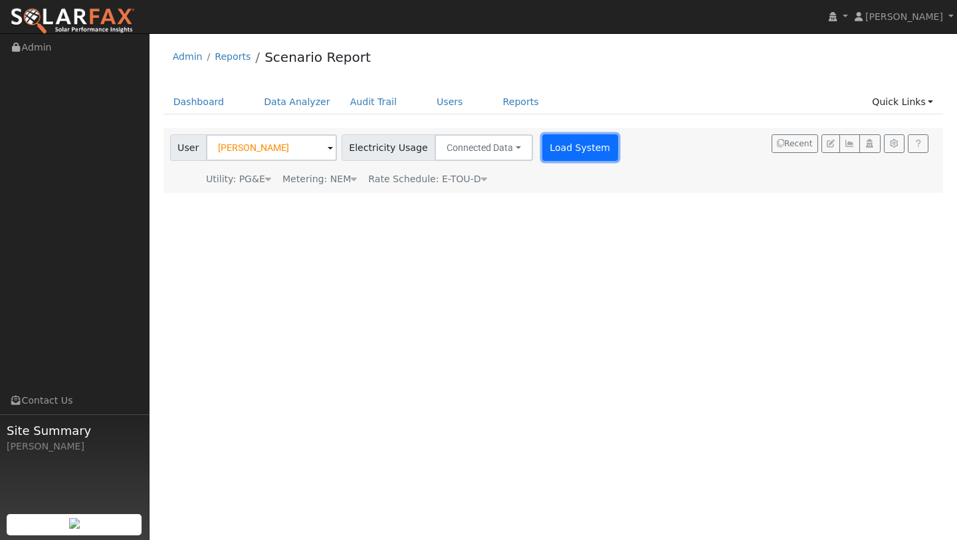
click at [542, 149] on button "Load System" at bounding box center [580, 147] width 76 height 27
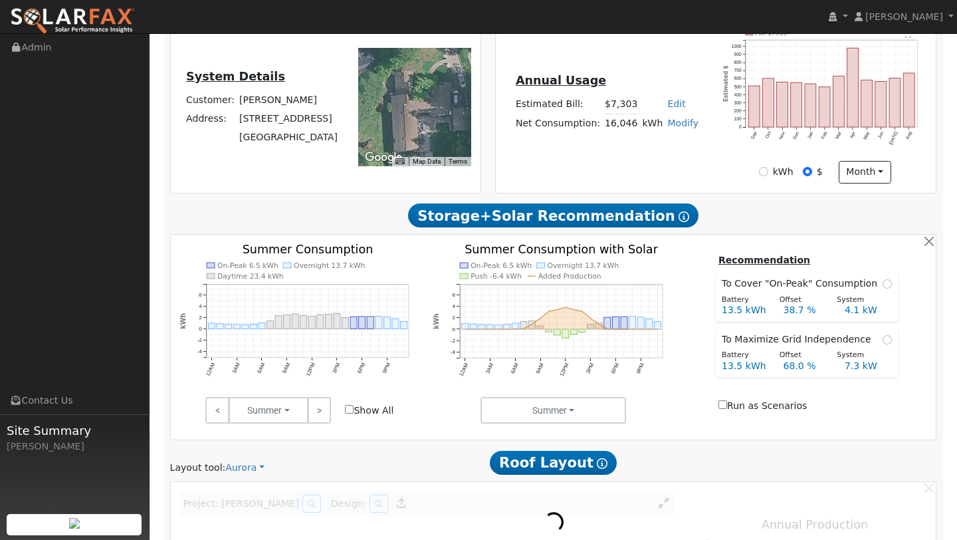
scroll to position [698, 0]
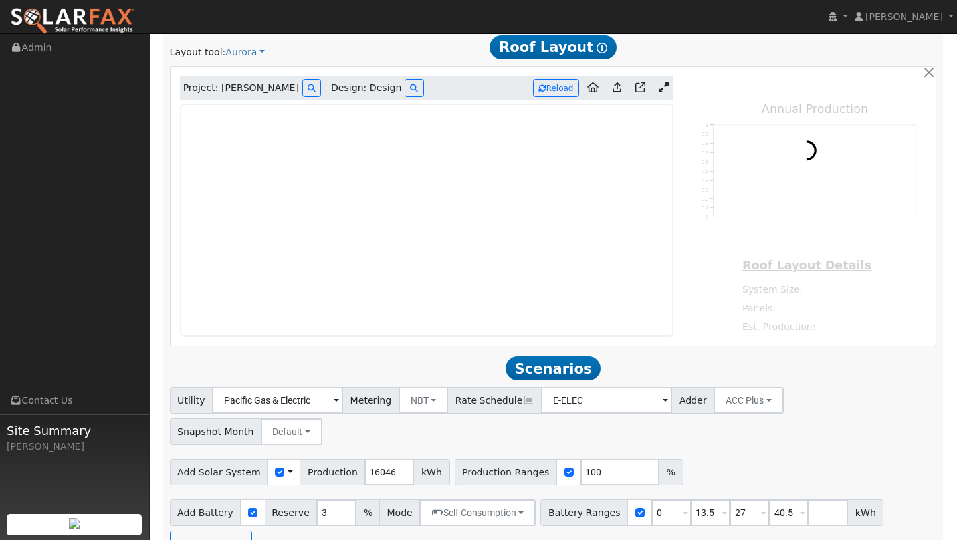
type input "16460"
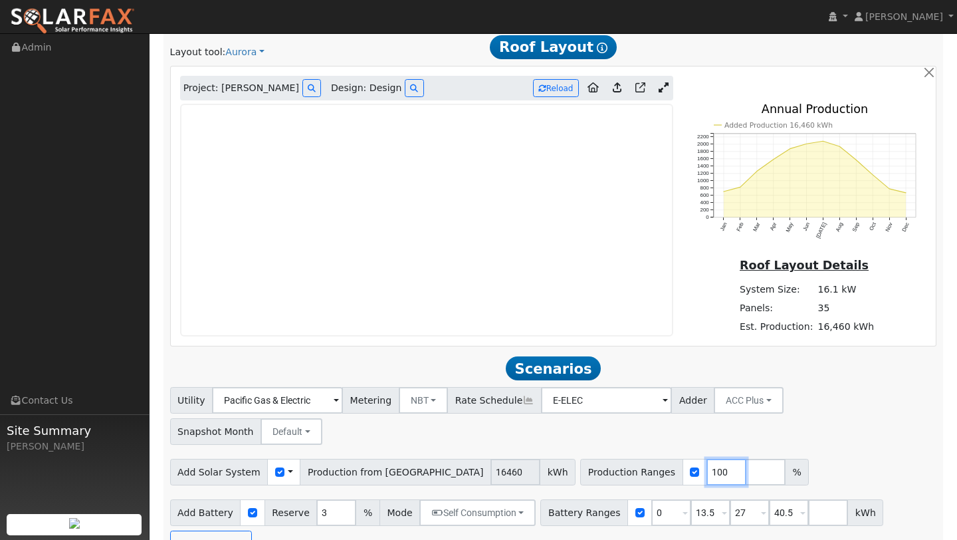
click at [706, 459] on input "100" at bounding box center [726, 472] width 40 height 27
type input "103"
click at [197, 530] on button "Run Scenarios" at bounding box center [211, 543] width 82 height 27
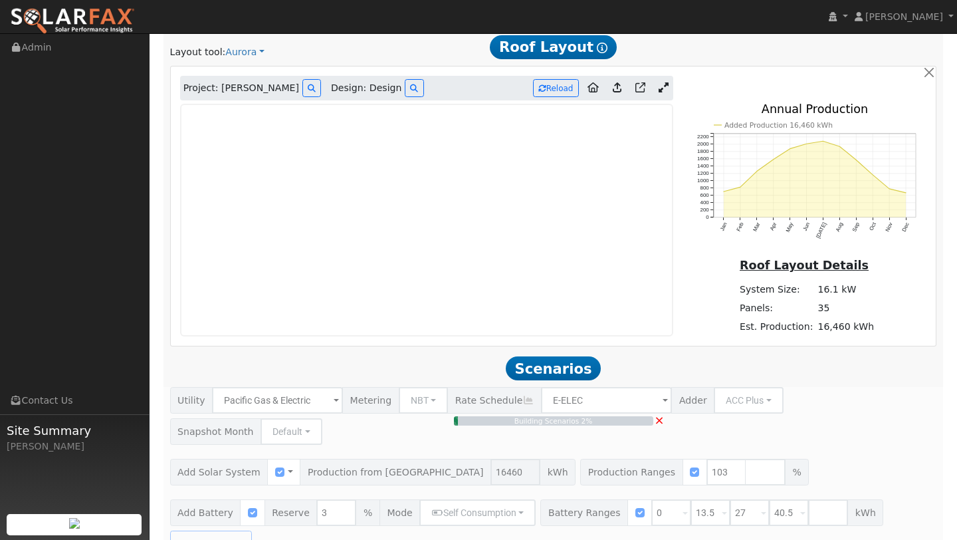
type input "$39,559"
type input "$16,728"
type input "11.3"
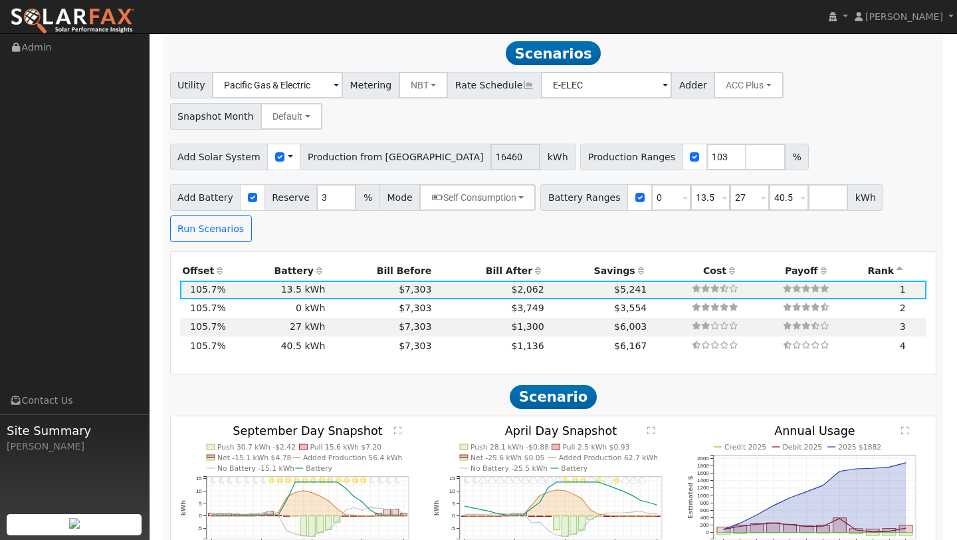
scroll to position [1013, 0]
